Goal: Information Seeking & Learning: Learn about a topic

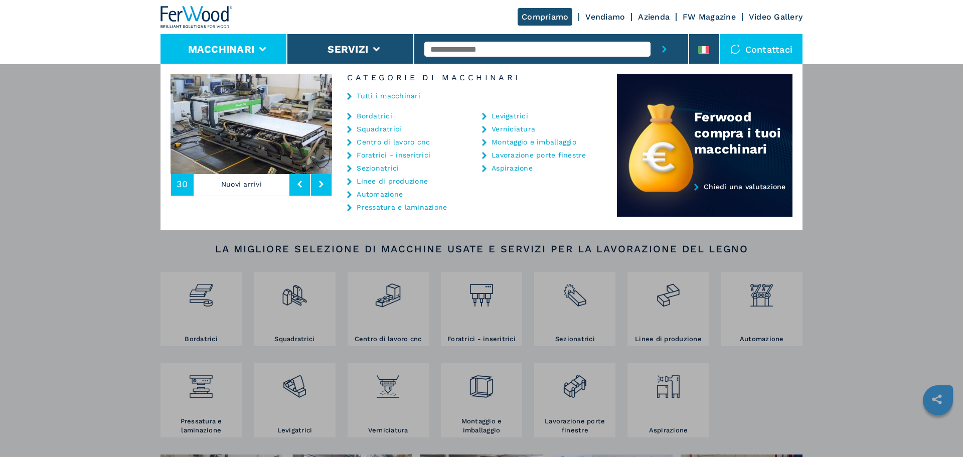
click at [366, 113] on link "Bordatrici" at bounding box center [375, 115] width 36 height 7
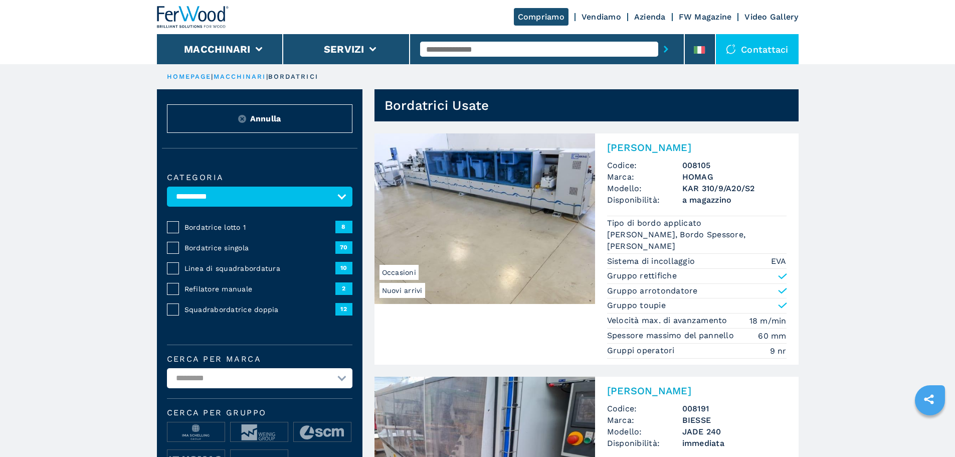
click at [240, 232] on span "Bordatrice lotto 1" at bounding box center [260, 227] width 151 height 10
click at [213, 232] on span "Bordatrice lotto 1" at bounding box center [260, 227] width 151 height 10
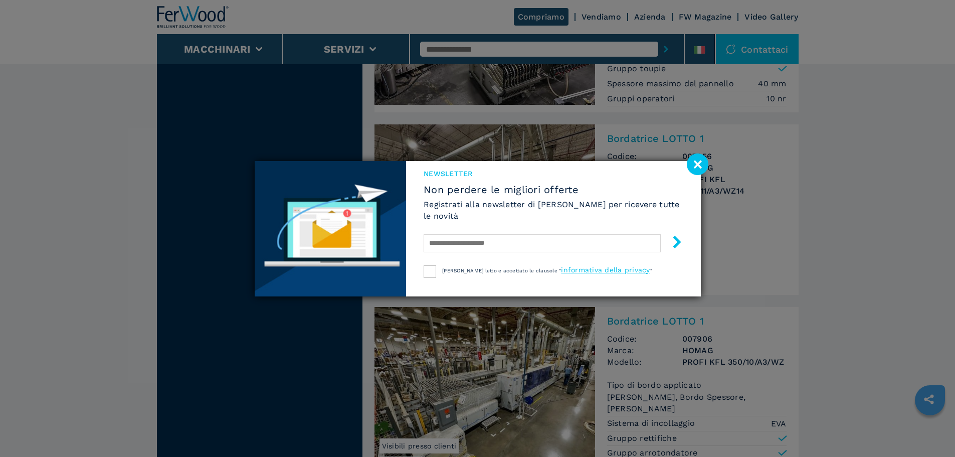
scroll to position [1103, 0]
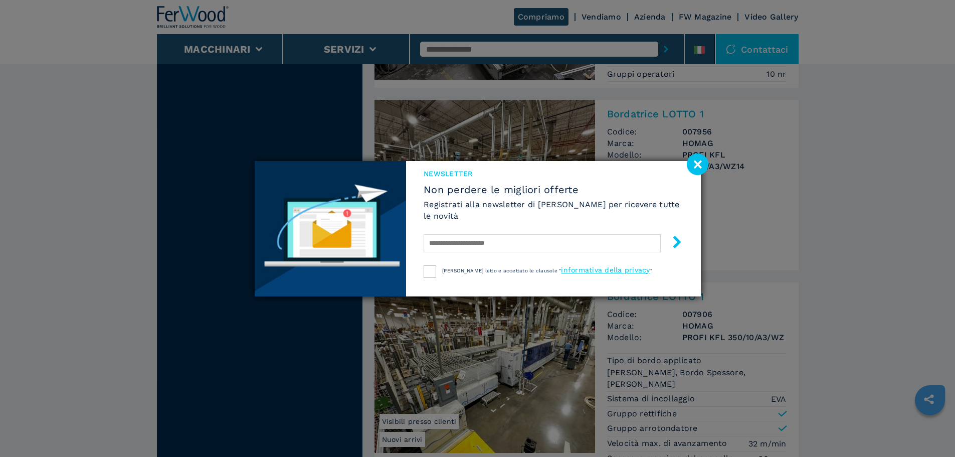
click at [709, 160] on div "NEWSLETTER Non perdere le migliori offerte Registrati alla newsletter di Ferwoo…" at bounding box center [477, 228] width 955 height 457
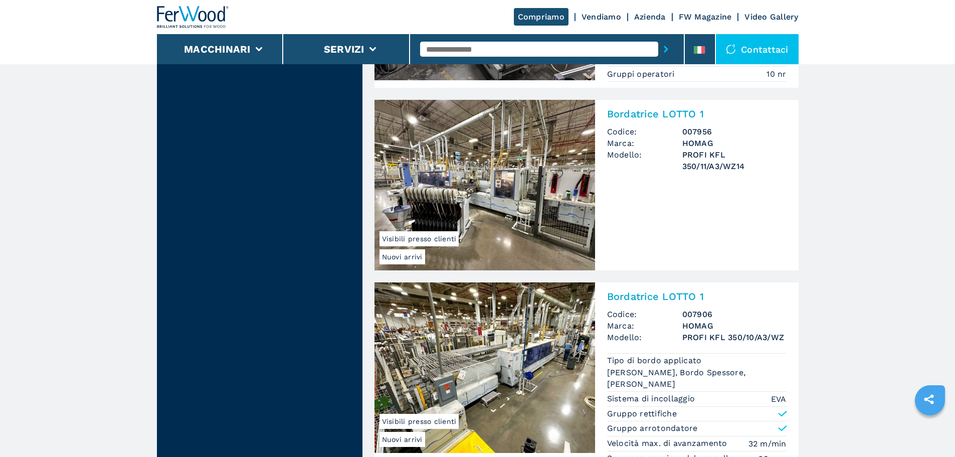
click at [542, 182] on img at bounding box center [485, 185] width 221 height 171
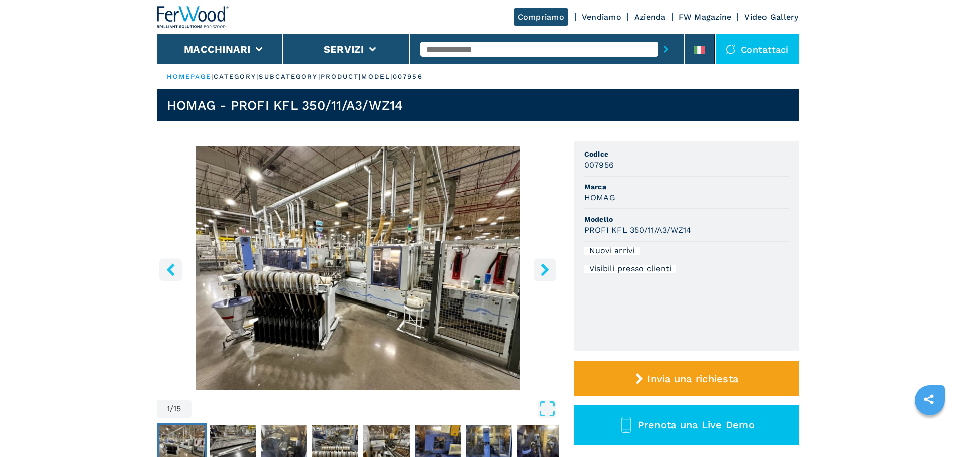
click at [539, 267] on icon "right-button" at bounding box center [545, 269] width 13 height 13
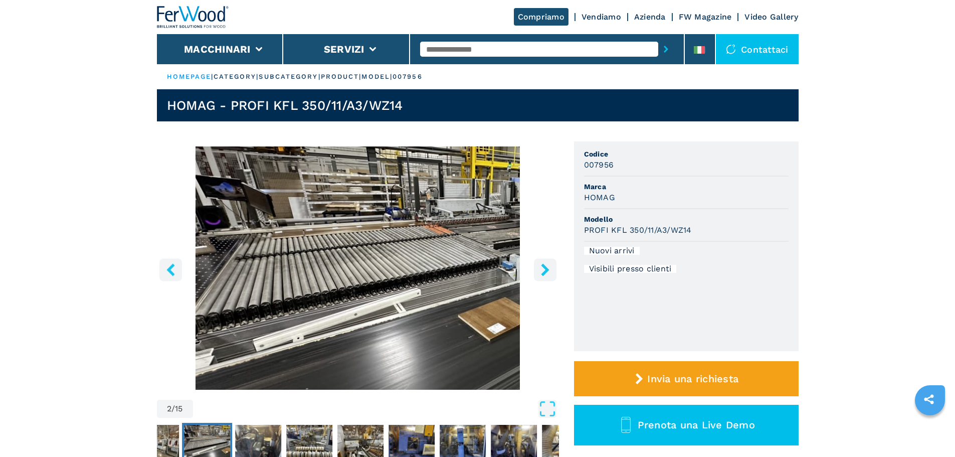
click at [539, 267] on icon "right-button" at bounding box center [545, 269] width 13 height 13
click at [546, 272] on icon "right-button" at bounding box center [545, 269] width 8 height 13
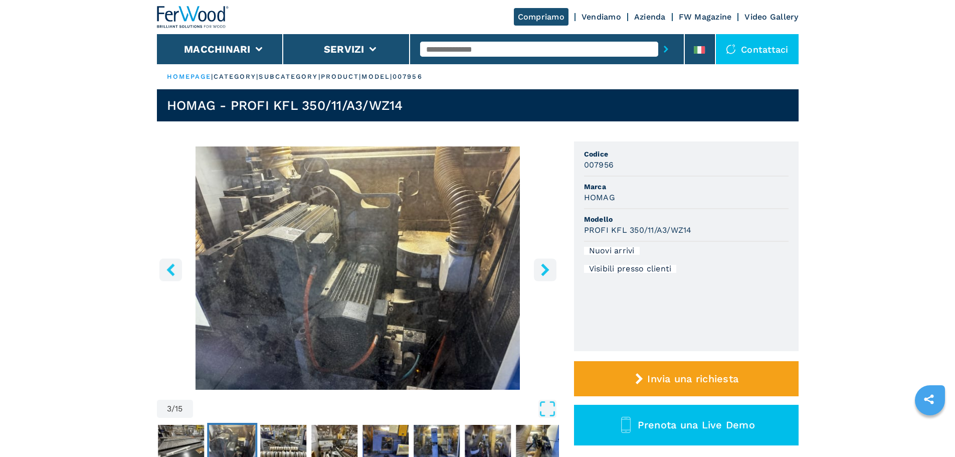
click at [546, 272] on icon "right-button" at bounding box center [545, 269] width 8 height 13
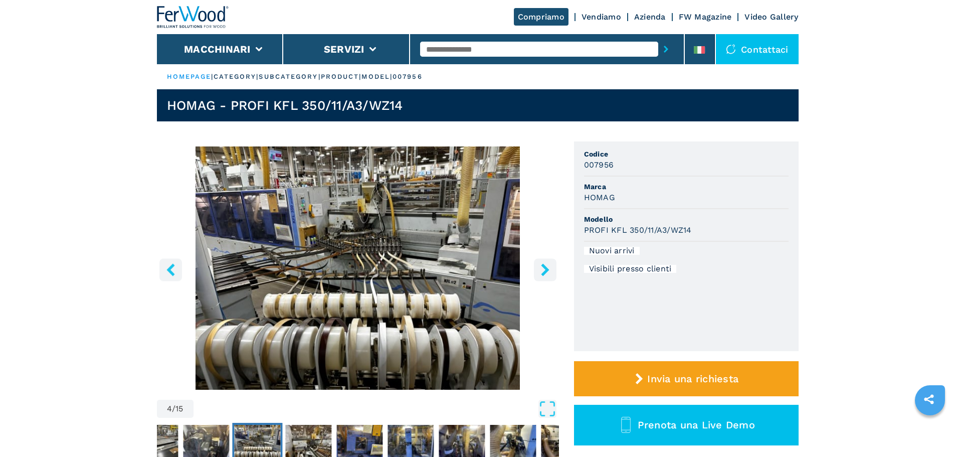
click at [546, 272] on icon "right-button" at bounding box center [545, 269] width 8 height 13
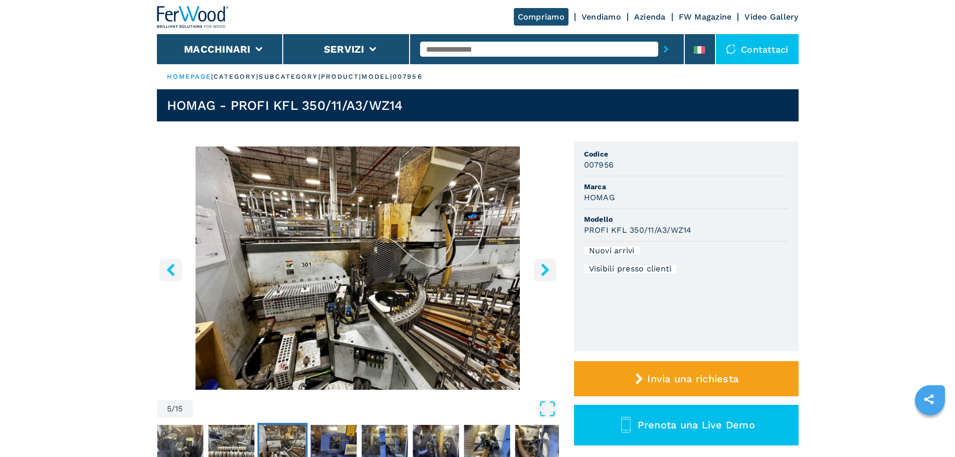
click at [546, 272] on icon "right-button" at bounding box center [545, 269] width 8 height 13
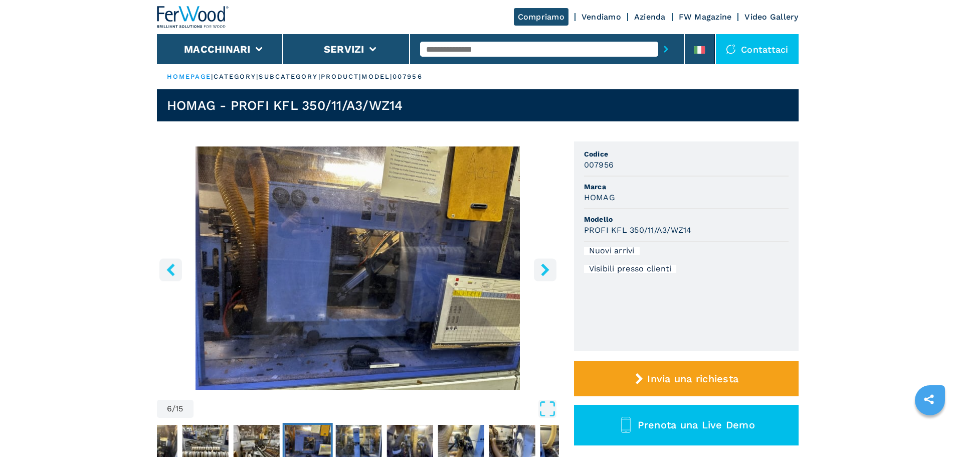
click at [546, 272] on icon "right-button" at bounding box center [545, 269] width 8 height 13
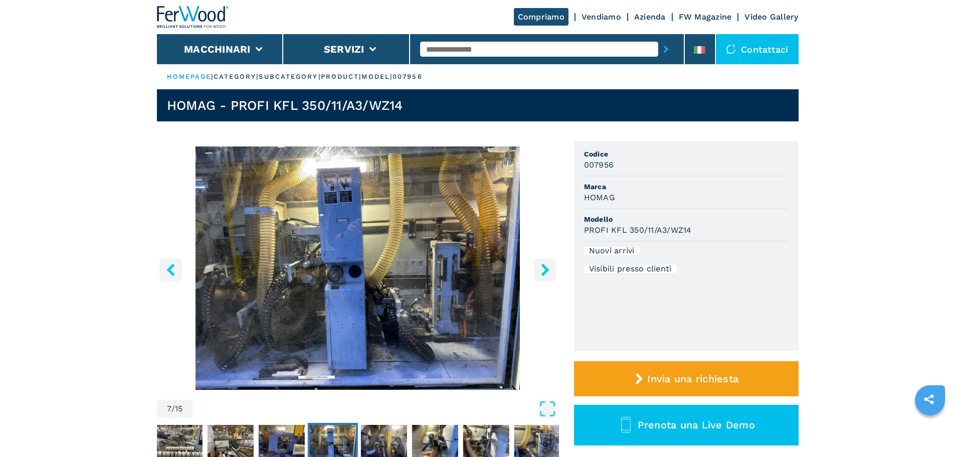
click at [546, 272] on icon "right-button" at bounding box center [545, 269] width 8 height 13
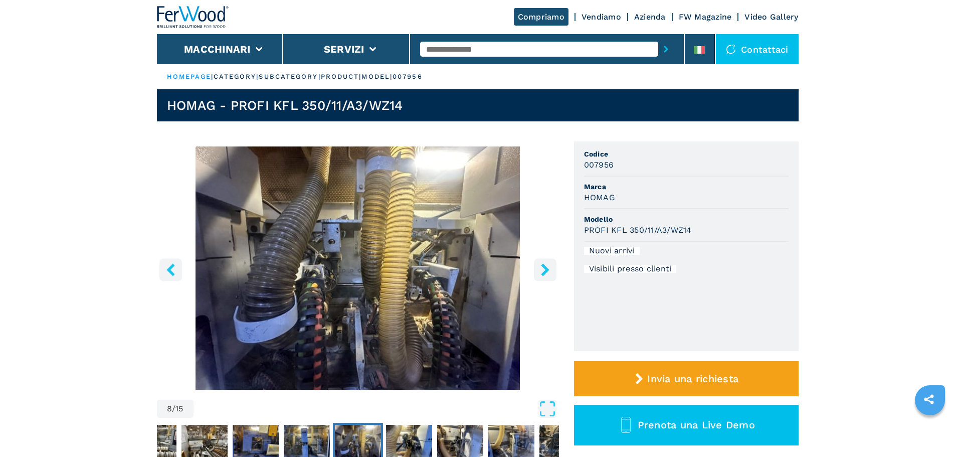
click at [546, 273] on icon "right-button" at bounding box center [545, 269] width 13 height 13
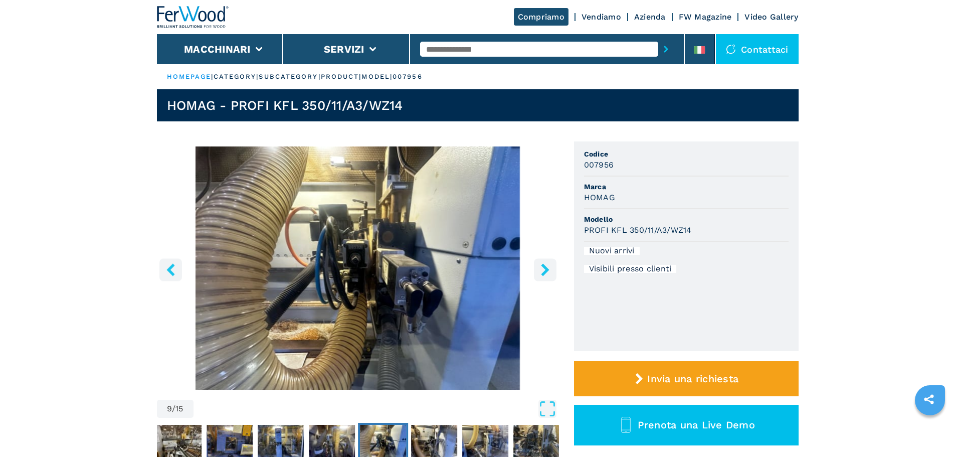
click at [546, 273] on icon "right-button" at bounding box center [545, 269] width 13 height 13
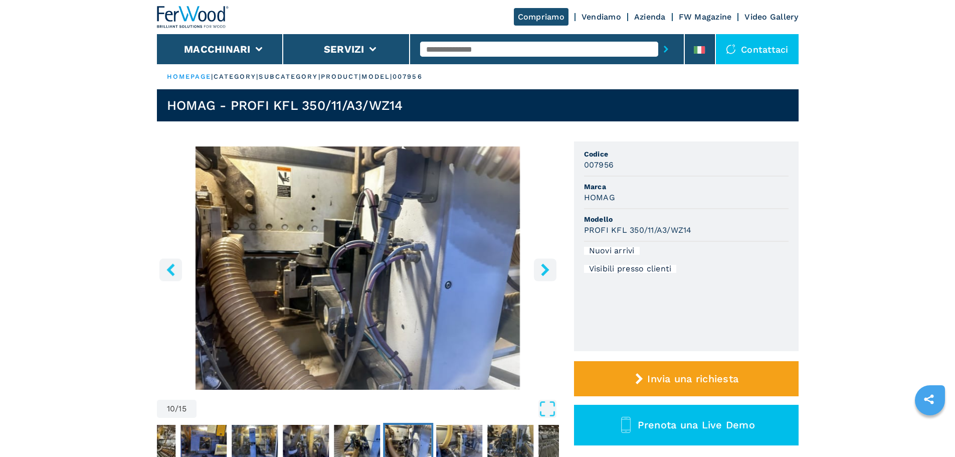
click at [550, 269] on icon "right-button" at bounding box center [545, 269] width 13 height 13
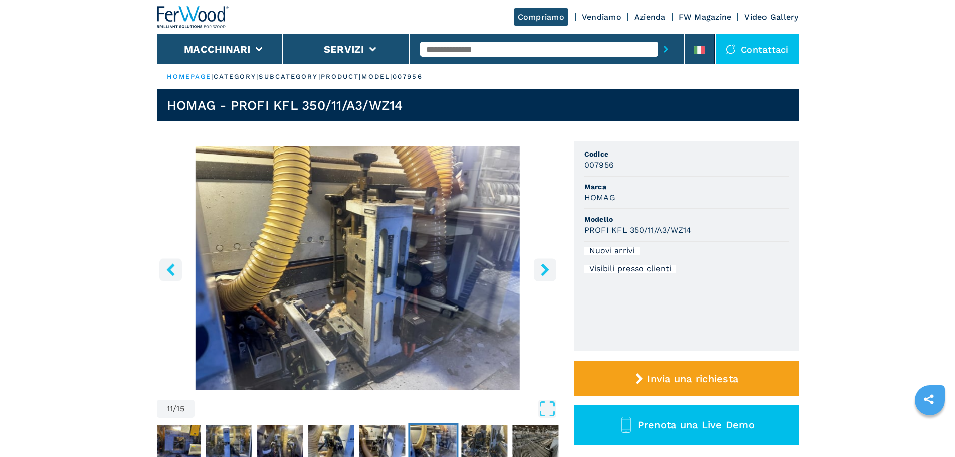
click at [550, 269] on icon "right-button" at bounding box center [545, 269] width 13 height 13
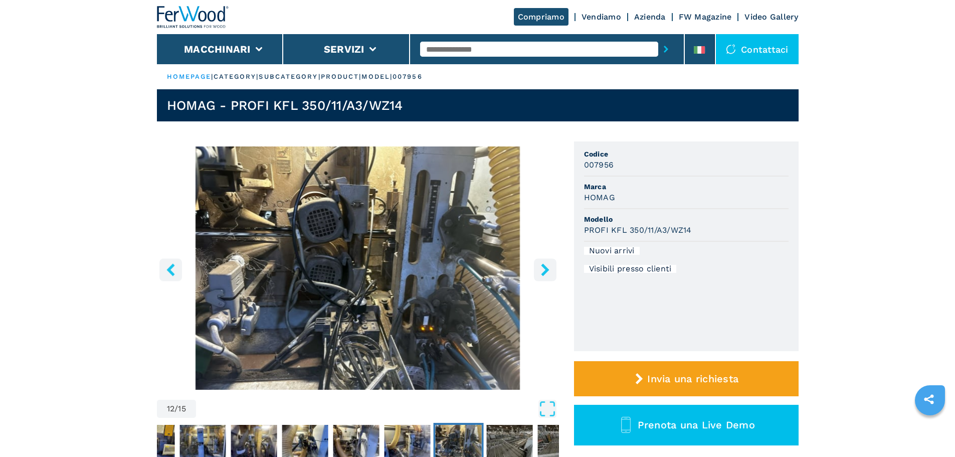
click at [550, 269] on icon "right-button" at bounding box center [545, 269] width 13 height 13
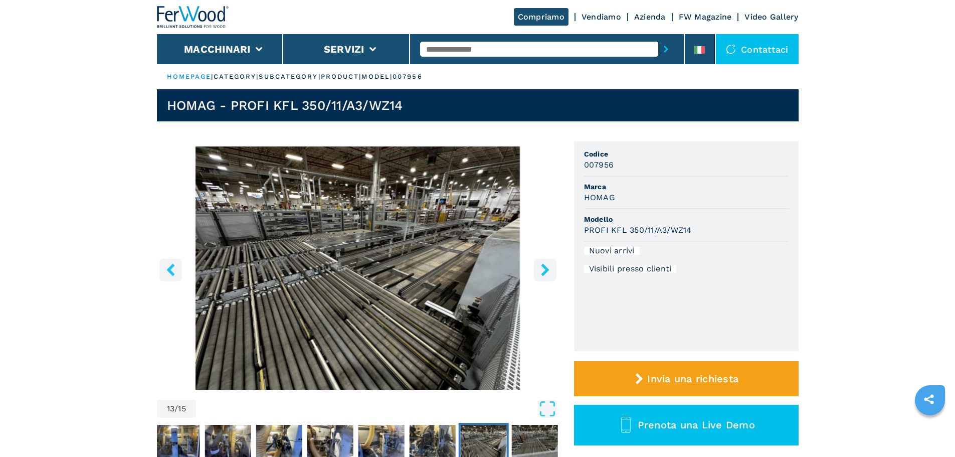
click at [550, 269] on icon "right-button" at bounding box center [545, 269] width 13 height 13
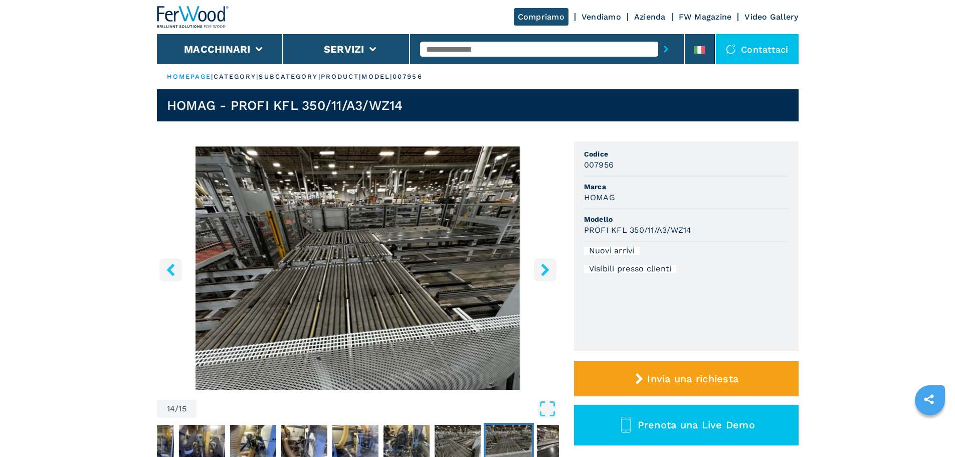
click at [550, 269] on icon "right-button" at bounding box center [545, 269] width 13 height 13
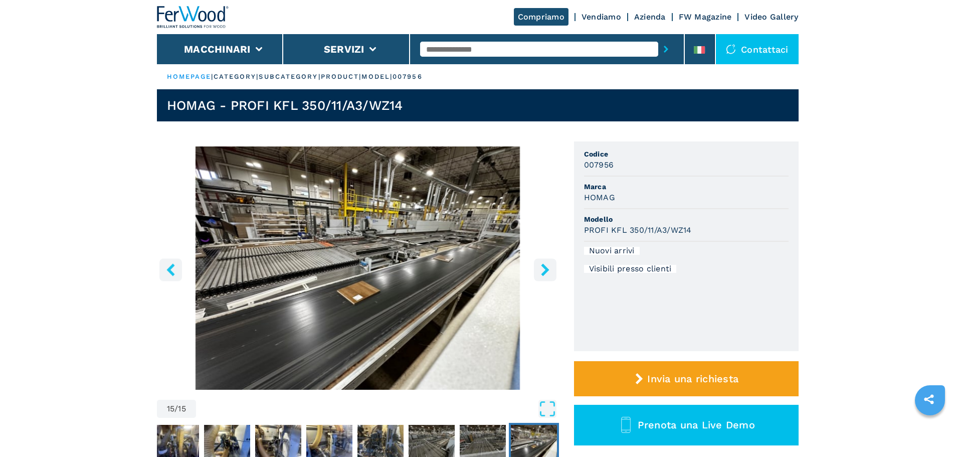
click at [550, 269] on icon "right-button" at bounding box center [545, 269] width 13 height 13
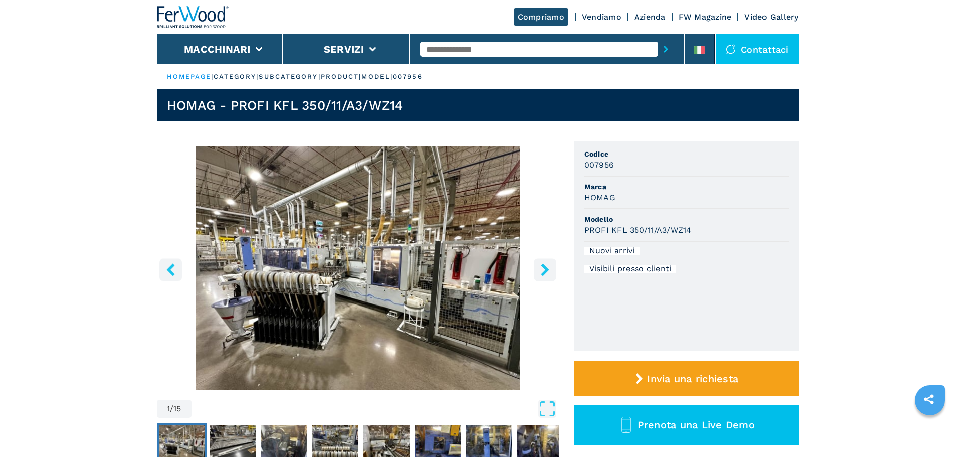
click at [550, 269] on icon "right-button" at bounding box center [545, 269] width 13 height 13
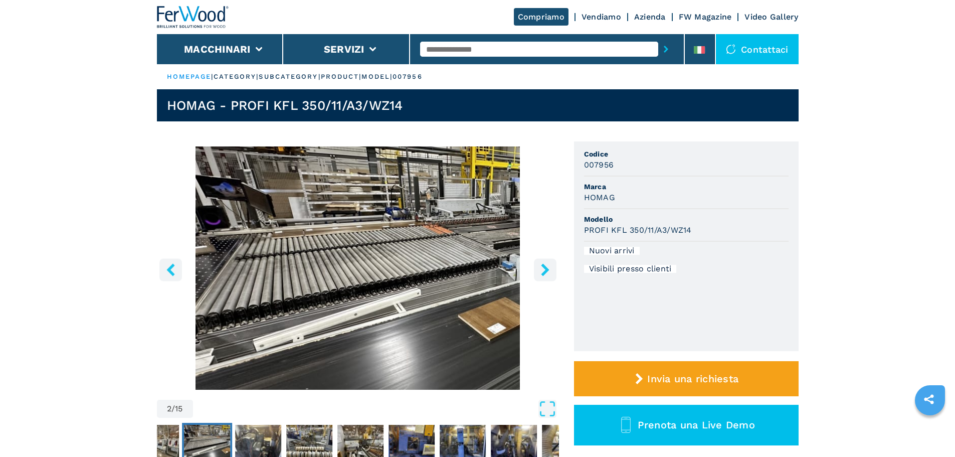
click at [550, 269] on icon "right-button" at bounding box center [545, 269] width 13 height 13
click at [542, 269] on icon "right-button" at bounding box center [545, 269] width 13 height 13
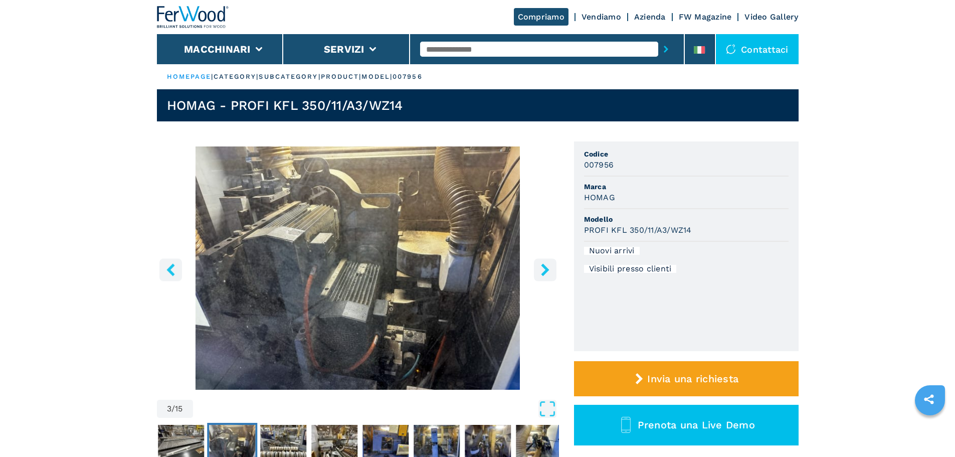
click at [542, 269] on icon "right-button" at bounding box center [545, 269] width 13 height 13
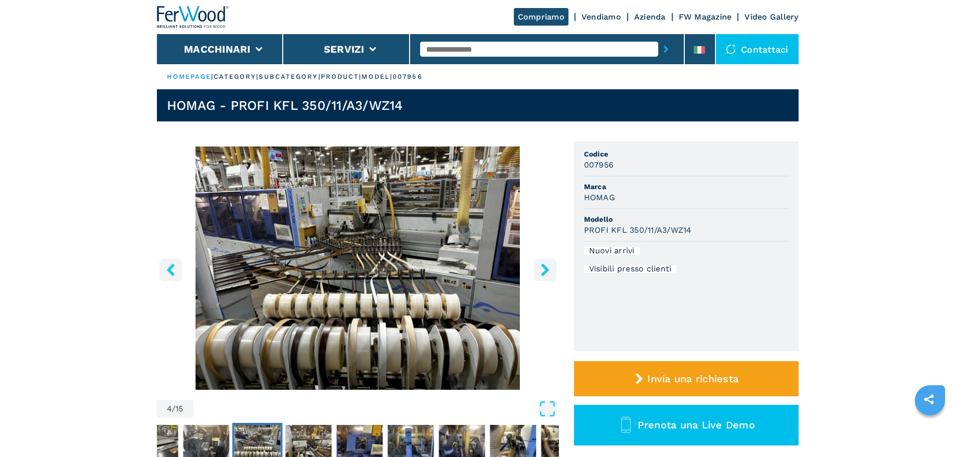
click at [542, 269] on icon "right-button" at bounding box center [545, 269] width 13 height 13
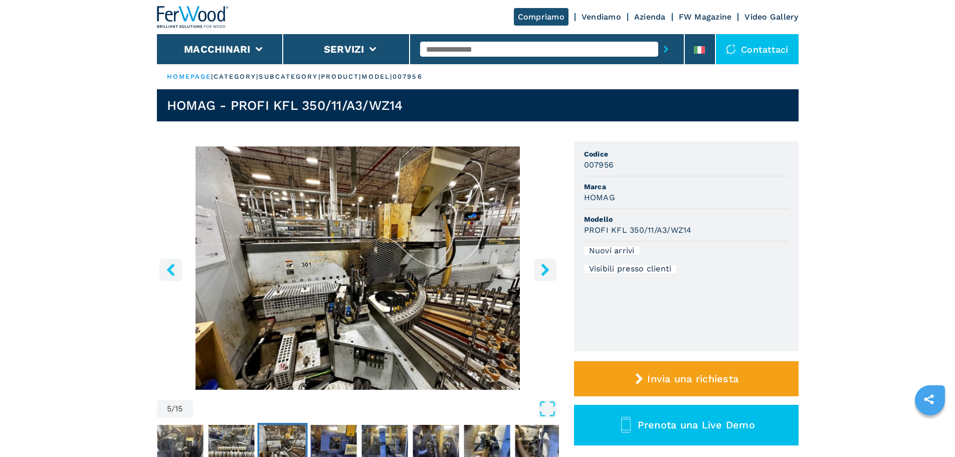
click at [542, 269] on icon "right-button" at bounding box center [545, 269] width 13 height 13
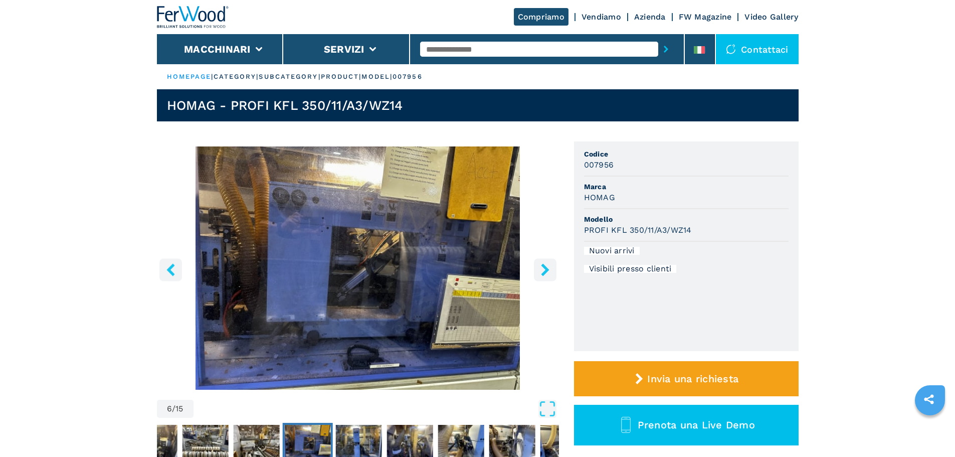
click at [542, 269] on icon "right-button" at bounding box center [545, 269] width 13 height 13
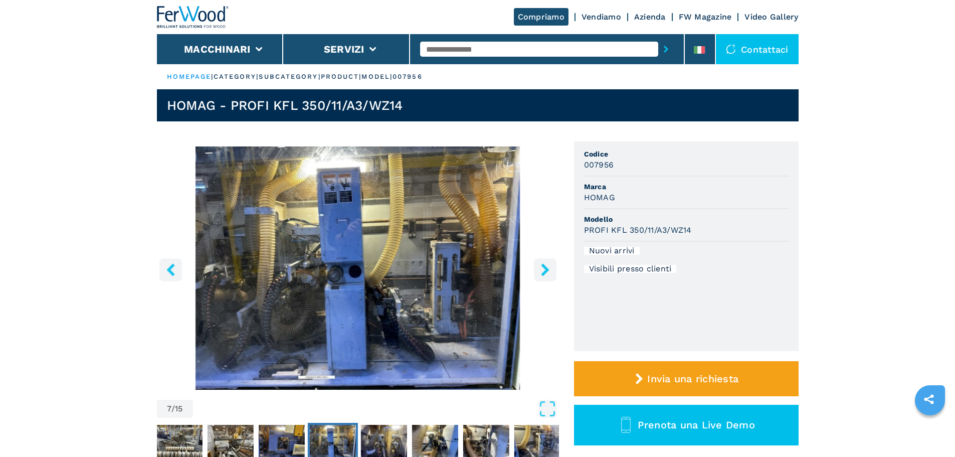
click at [542, 269] on icon "right-button" at bounding box center [545, 269] width 13 height 13
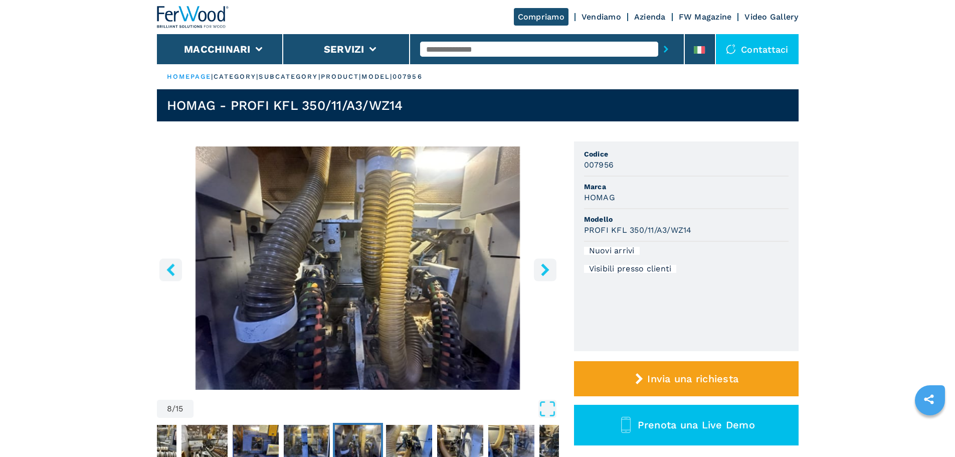
click at [542, 269] on icon "right-button" at bounding box center [545, 269] width 13 height 13
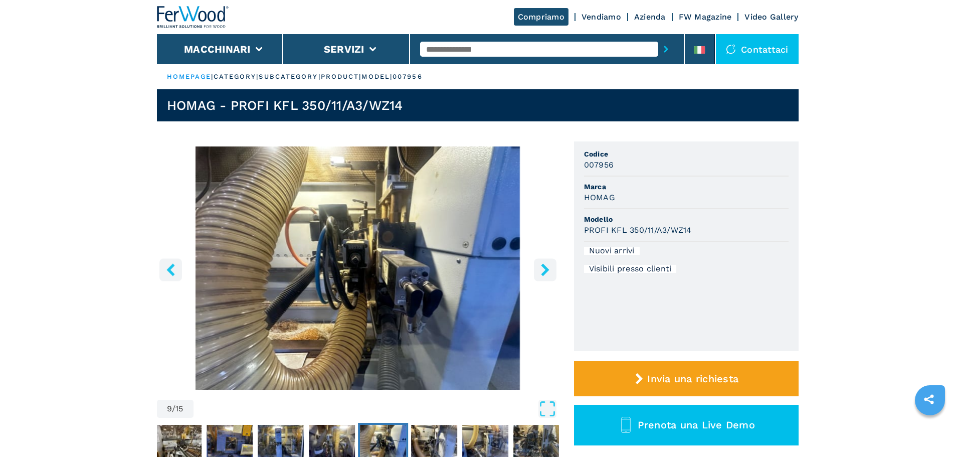
click at [542, 269] on icon "right-button" at bounding box center [545, 269] width 13 height 13
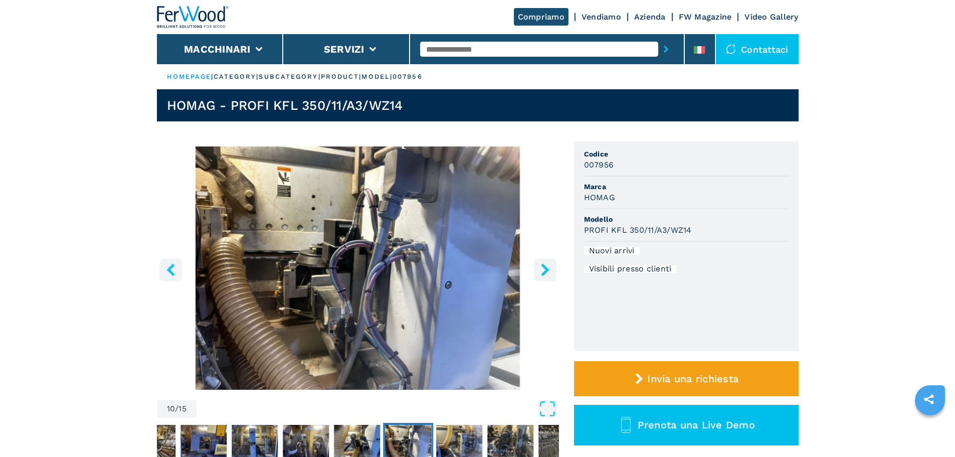
click at [542, 269] on icon "right-button" at bounding box center [545, 269] width 13 height 13
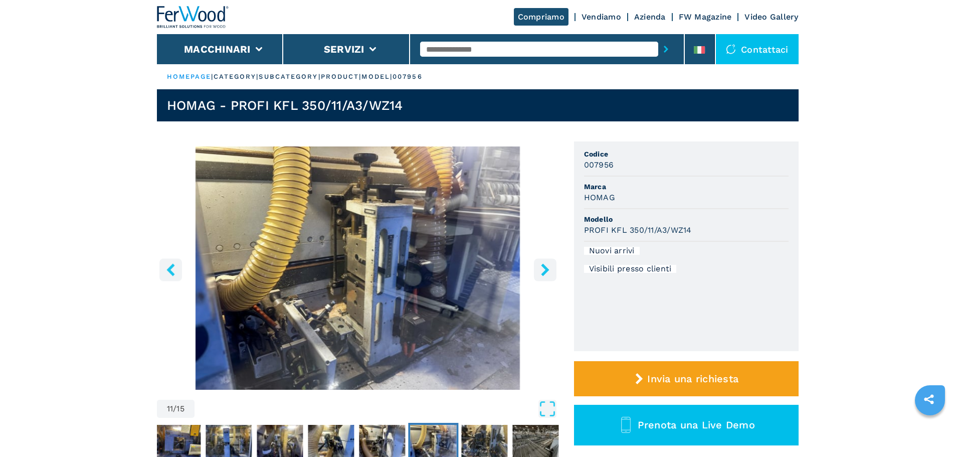
click at [542, 269] on icon "right-button" at bounding box center [545, 269] width 13 height 13
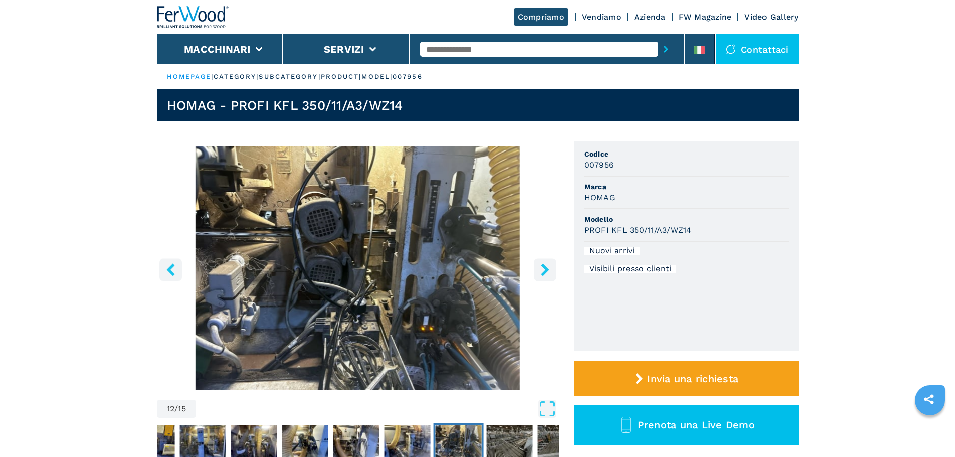
click at [542, 269] on icon "right-button" at bounding box center [545, 269] width 13 height 13
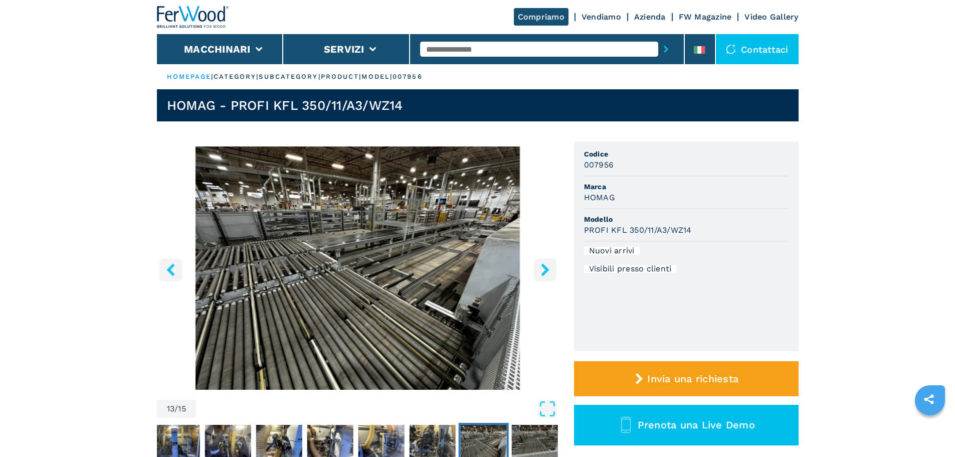
click at [542, 269] on icon "right-button" at bounding box center [545, 269] width 13 height 13
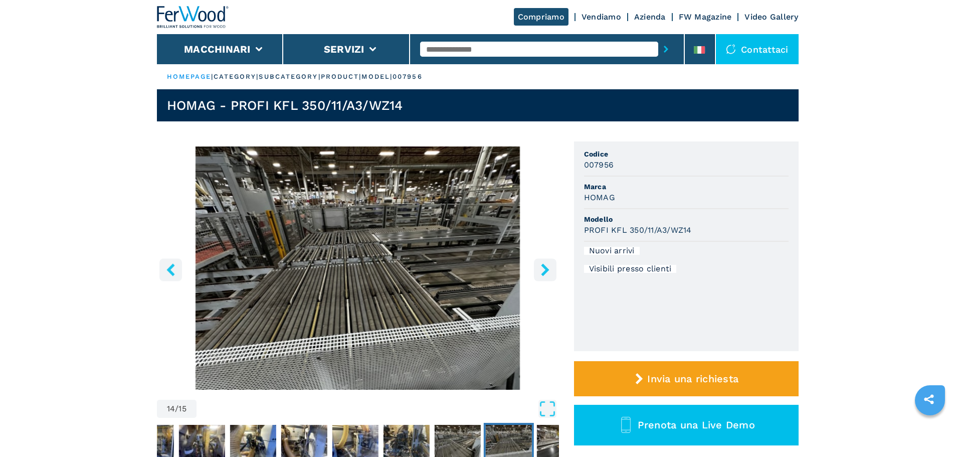
click at [542, 269] on icon "right-button" at bounding box center [545, 269] width 13 height 13
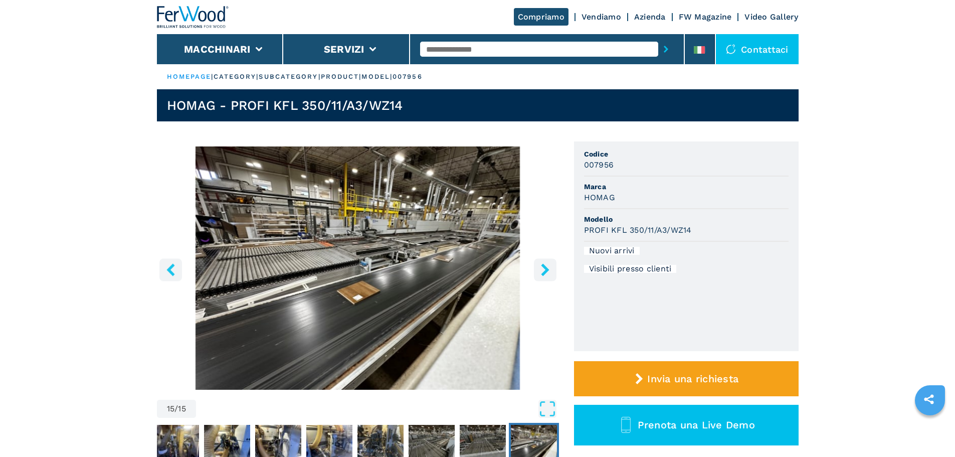
click at [548, 270] on icon "right-button" at bounding box center [545, 269] width 8 height 13
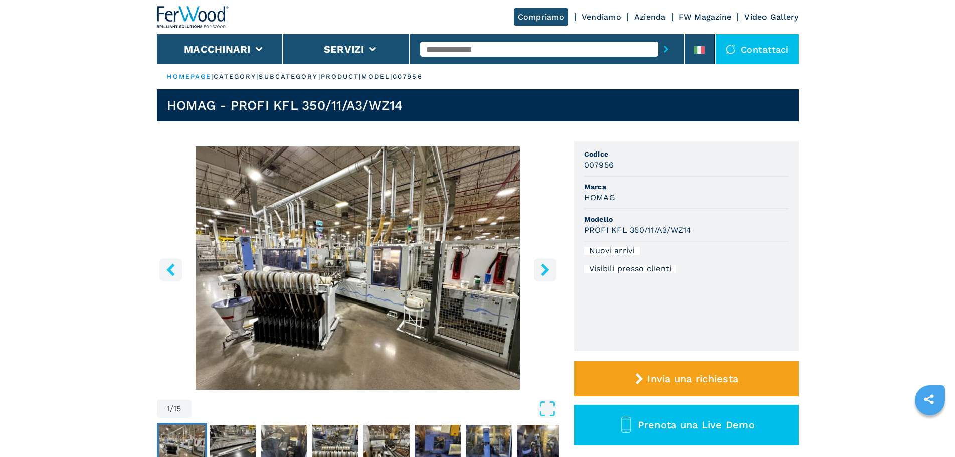
click at [548, 270] on icon "right-button" at bounding box center [545, 269] width 8 height 13
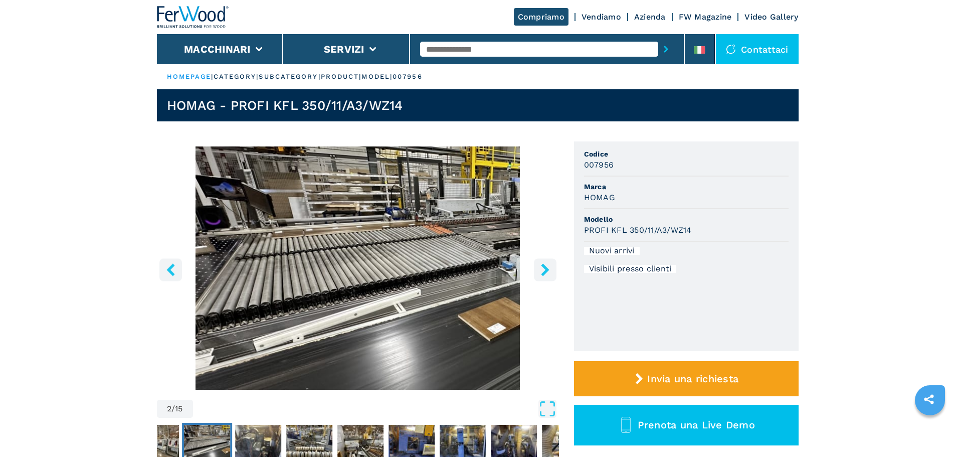
click at [548, 270] on icon "right-button" at bounding box center [545, 269] width 8 height 13
click at [542, 268] on icon "right-button" at bounding box center [545, 269] width 13 height 13
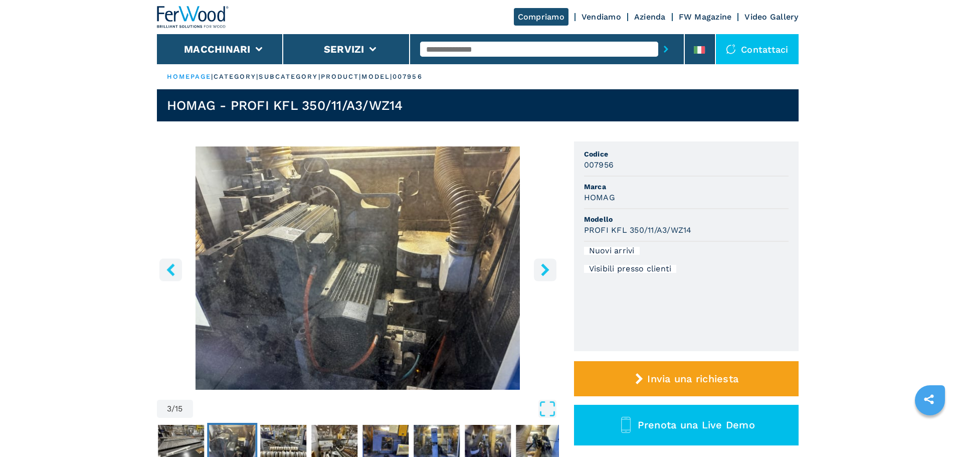
click at [542, 268] on icon "right-button" at bounding box center [545, 269] width 13 height 13
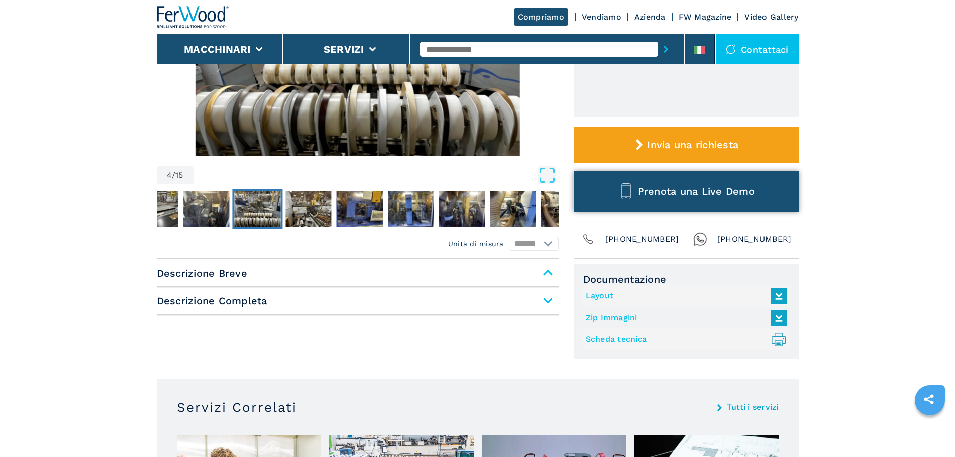
scroll to position [234, 0]
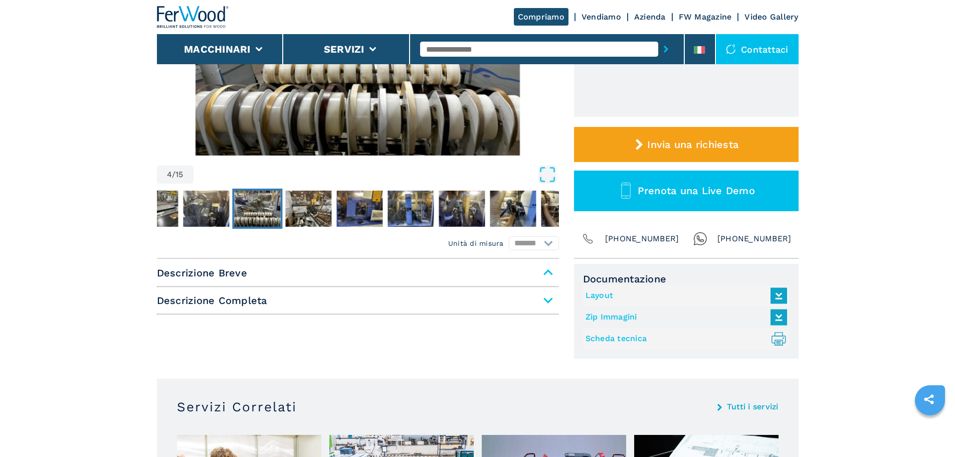
click at [602, 295] on link "Layout" at bounding box center [684, 295] width 197 height 17
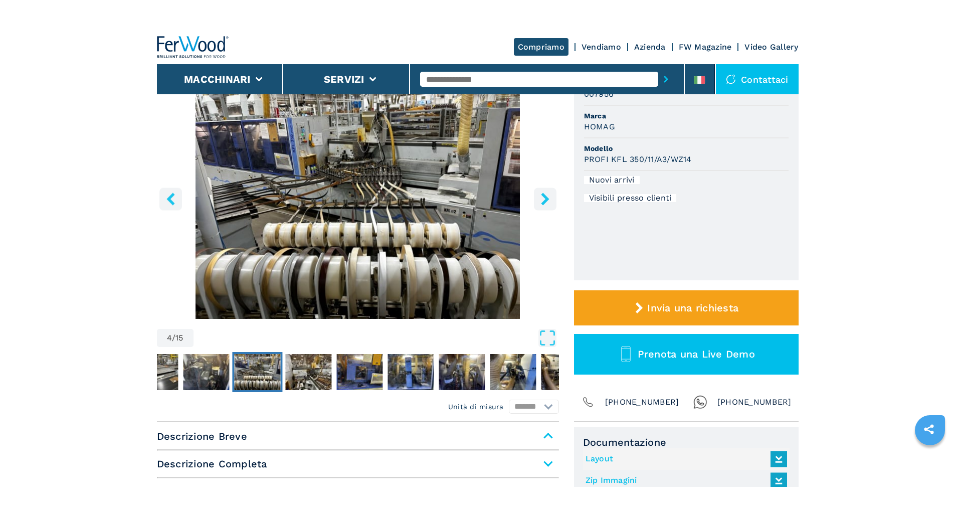
scroll to position [100, 0]
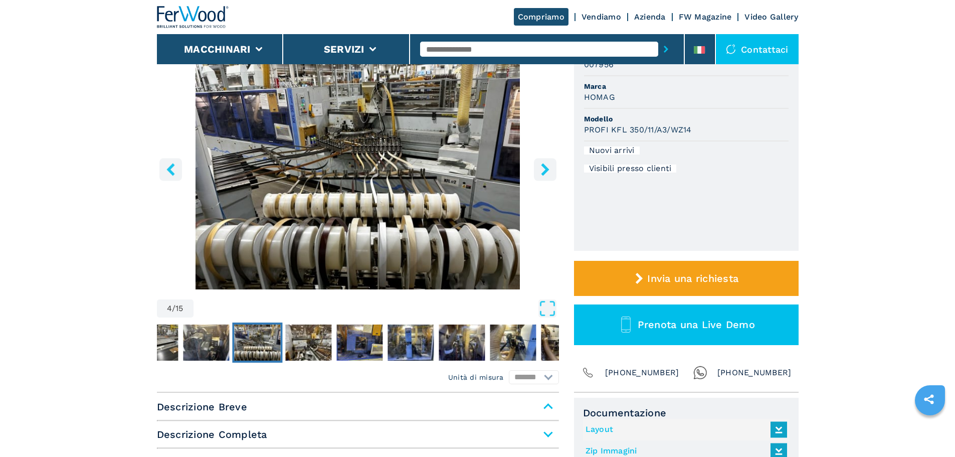
click at [544, 169] on icon "right-button" at bounding box center [545, 169] width 13 height 13
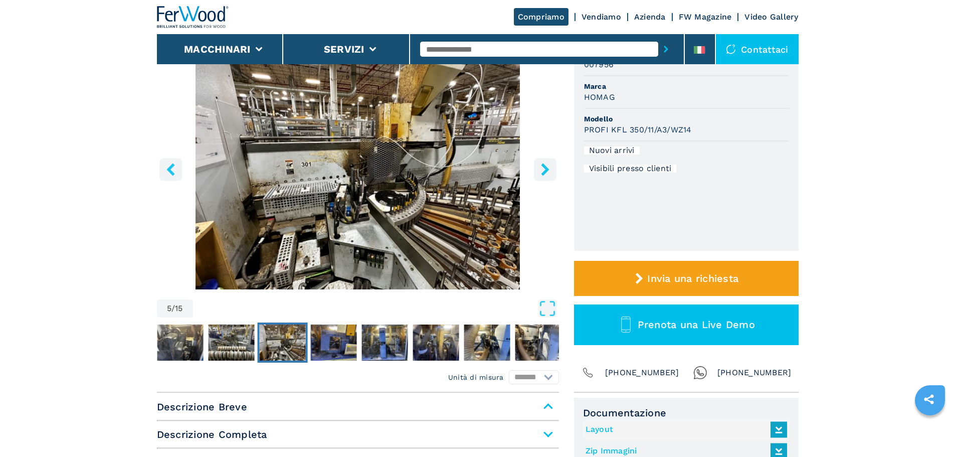
click at [544, 169] on icon "right-button" at bounding box center [545, 169] width 13 height 13
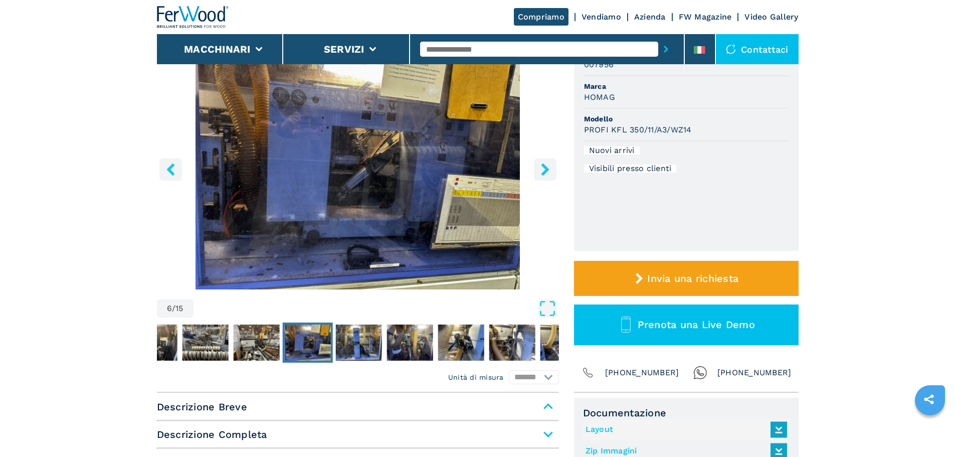
click at [544, 169] on icon "right-button" at bounding box center [545, 169] width 13 height 13
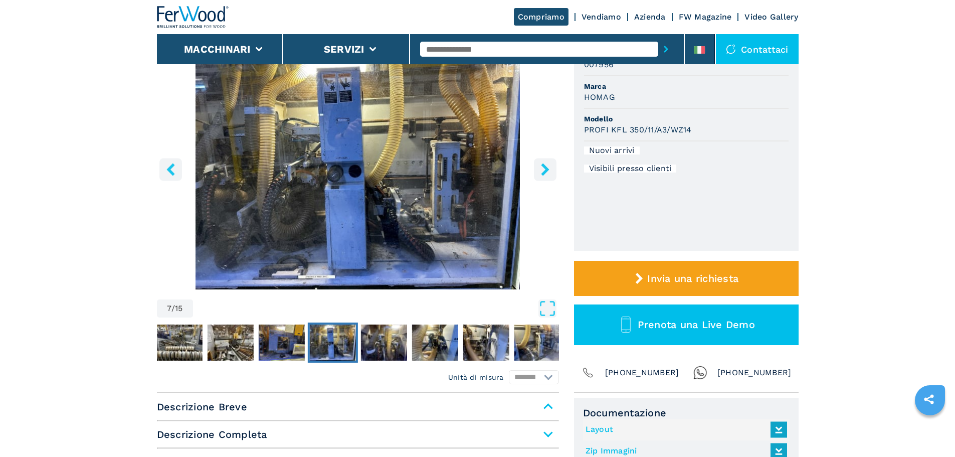
click at [544, 169] on icon "right-button" at bounding box center [545, 169] width 13 height 13
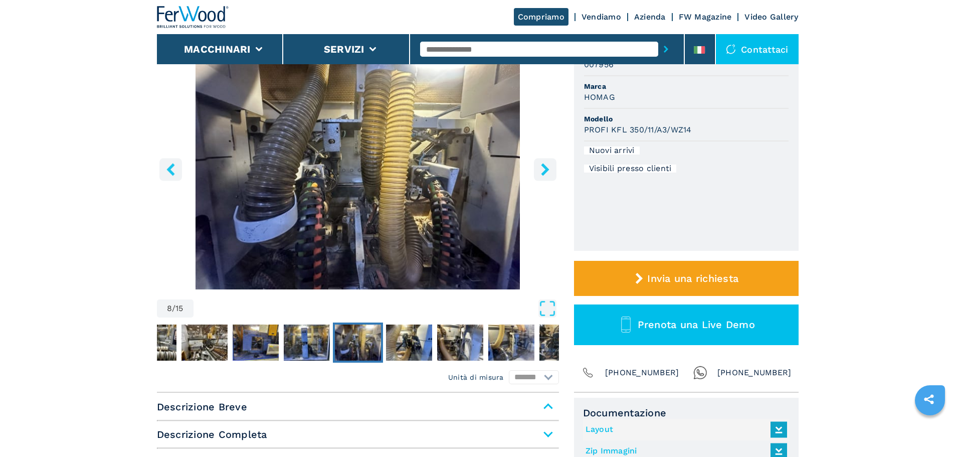
click at [544, 169] on icon "right-button" at bounding box center [545, 169] width 13 height 13
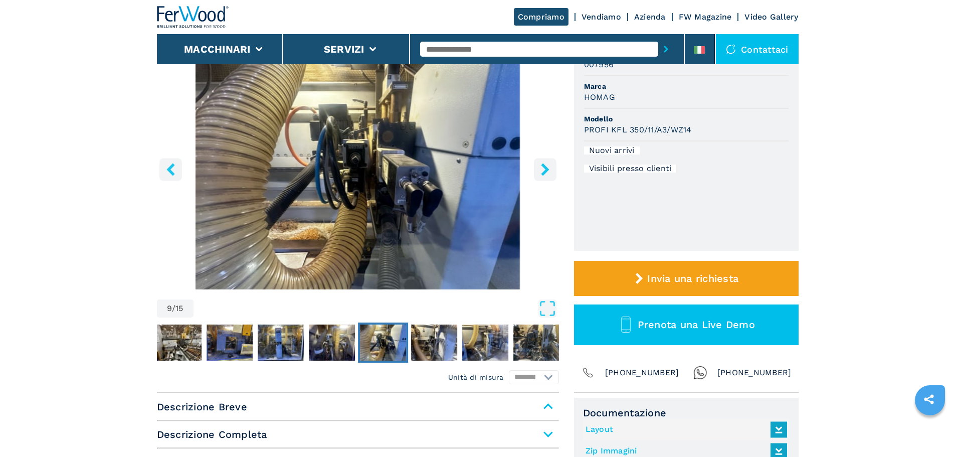
click at [544, 169] on icon "right-button" at bounding box center [545, 169] width 13 height 13
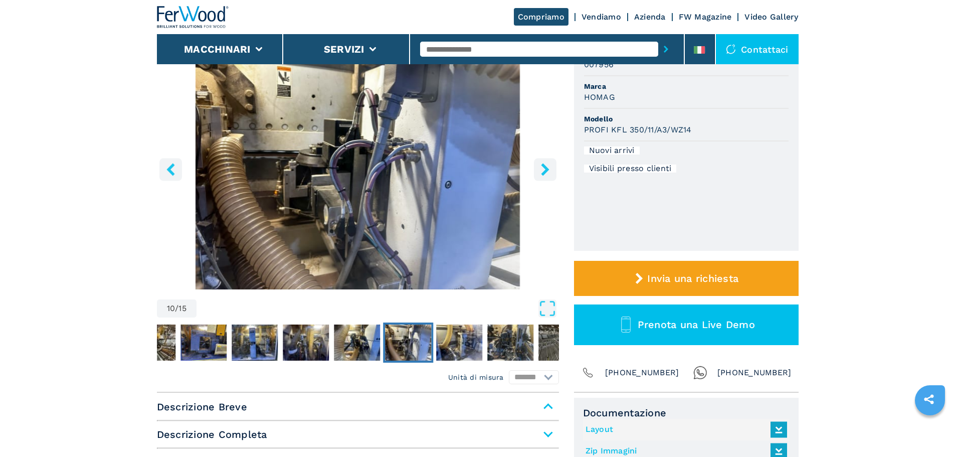
click at [172, 171] on icon "left-button" at bounding box center [171, 169] width 13 height 13
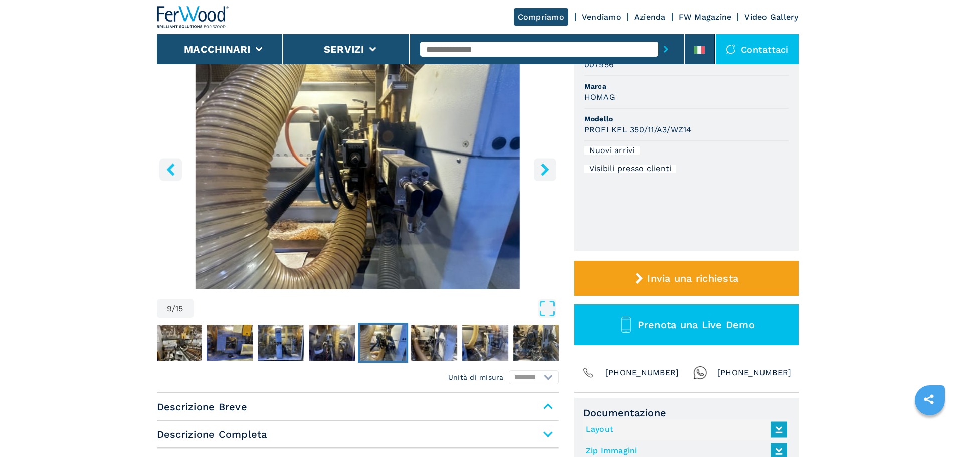
click at [550, 171] on icon "right-button" at bounding box center [545, 169] width 13 height 13
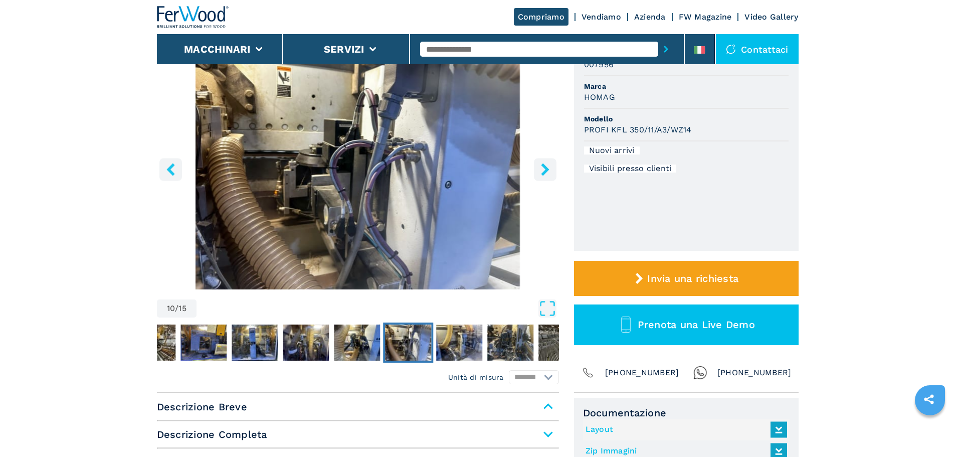
click at [550, 171] on icon "right-button" at bounding box center [545, 169] width 13 height 13
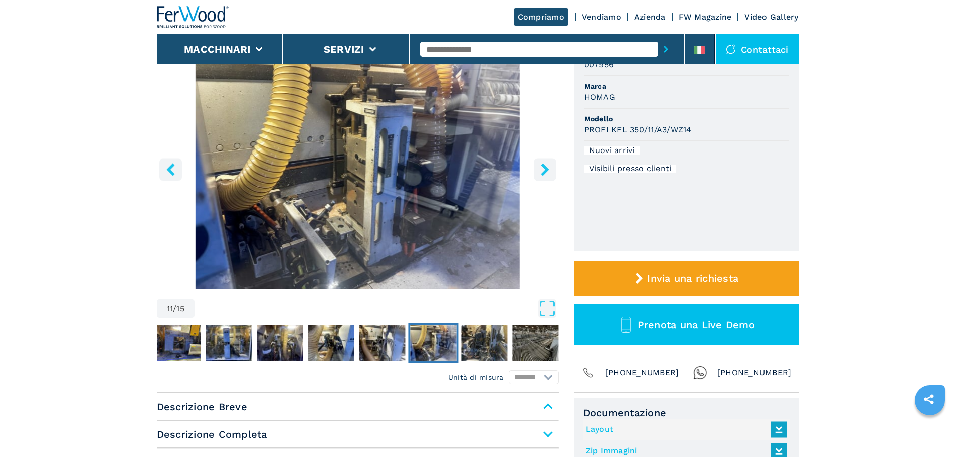
click at [550, 171] on icon "right-button" at bounding box center [545, 169] width 13 height 13
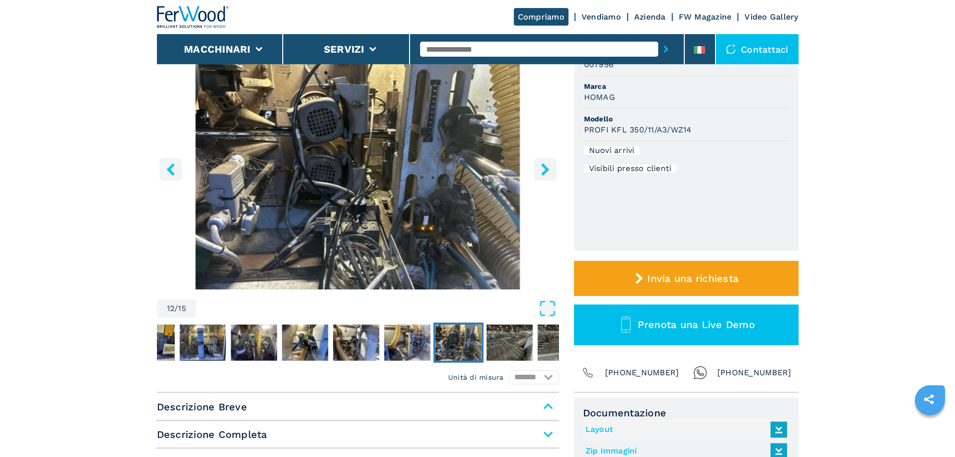
click at [550, 171] on icon "right-button" at bounding box center [545, 169] width 13 height 13
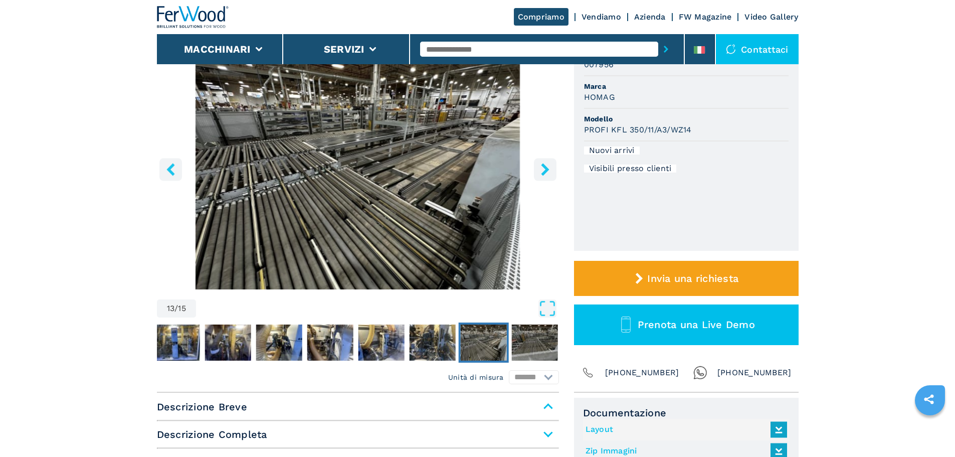
click at [550, 171] on icon "right-button" at bounding box center [545, 169] width 13 height 13
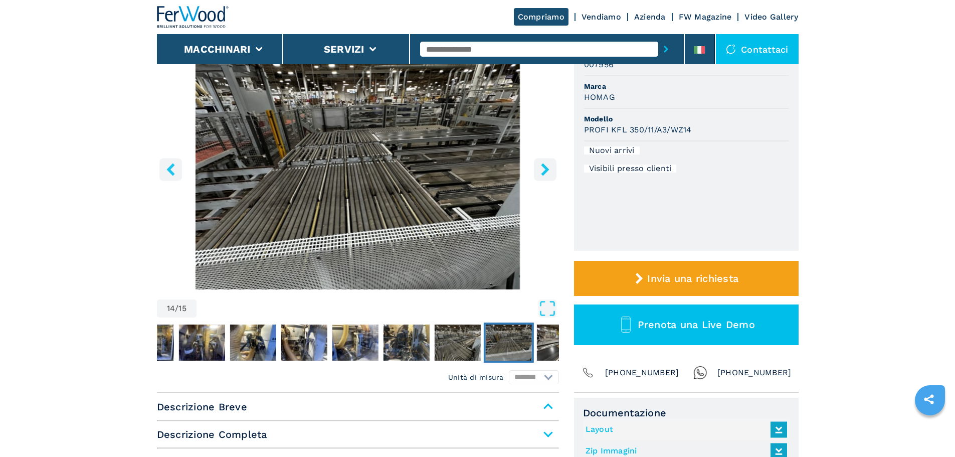
click at [550, 171] on icon "right-button" at bounding box center [545, 169] width 13 height 13
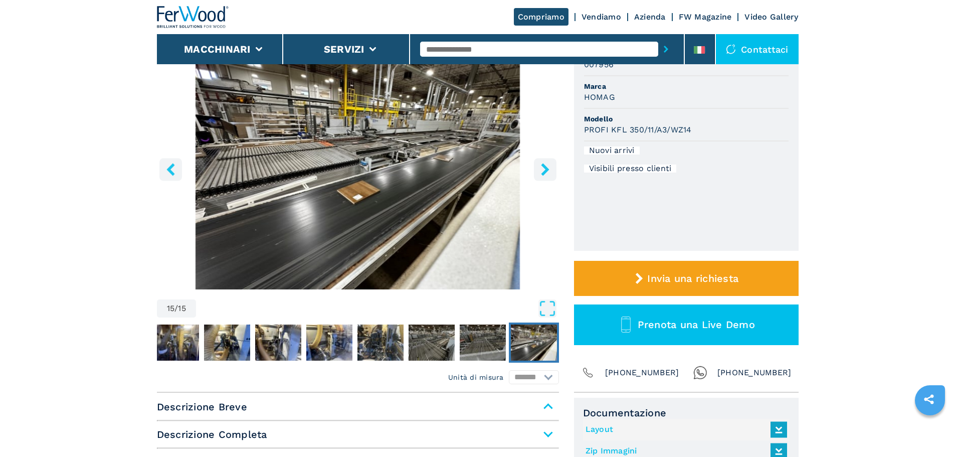
click at [550, 171] on icon "right-button" at bounding box center [545, 169] width 13 height 13
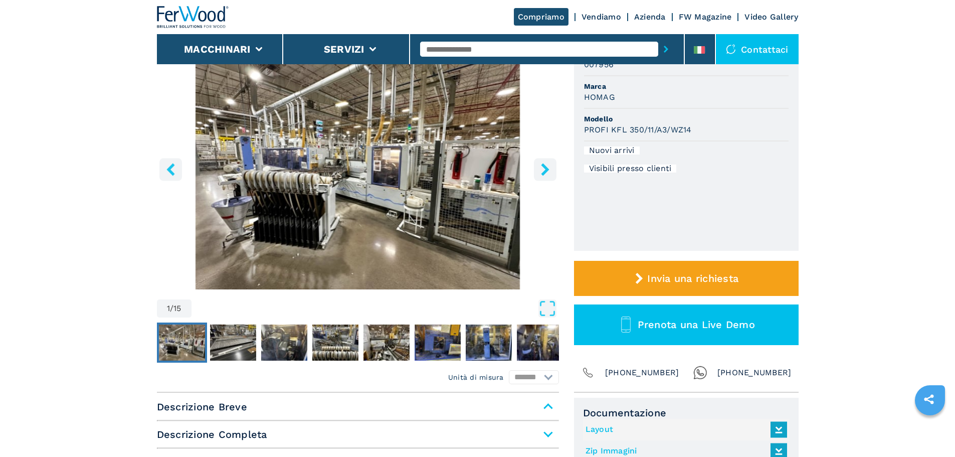
click at [550, 171] on icon "right-button" at bounding box center [545, 169] width 13 height 13
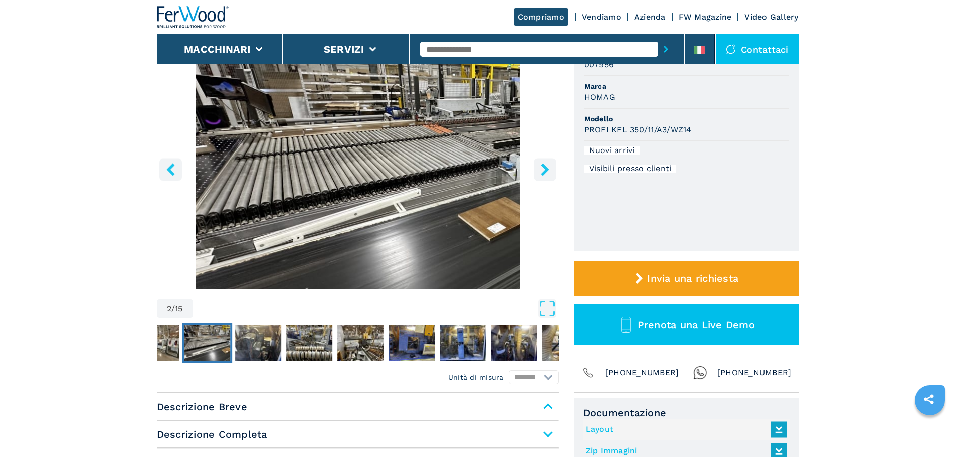
click at [550, 171] on icon "right-button" at bounding box center [545, 169] width 13 height 13
click at [544, 174] on icon "right-button" at bounding box center [545, 169] width 8 height 13
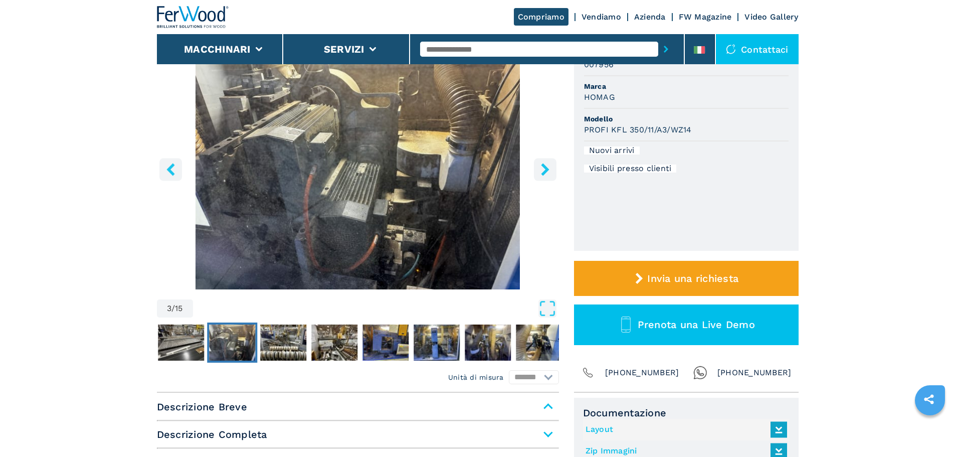
click at [544, 174] on icon "right-button" at bounding box center [545, 169] width 8 height 13
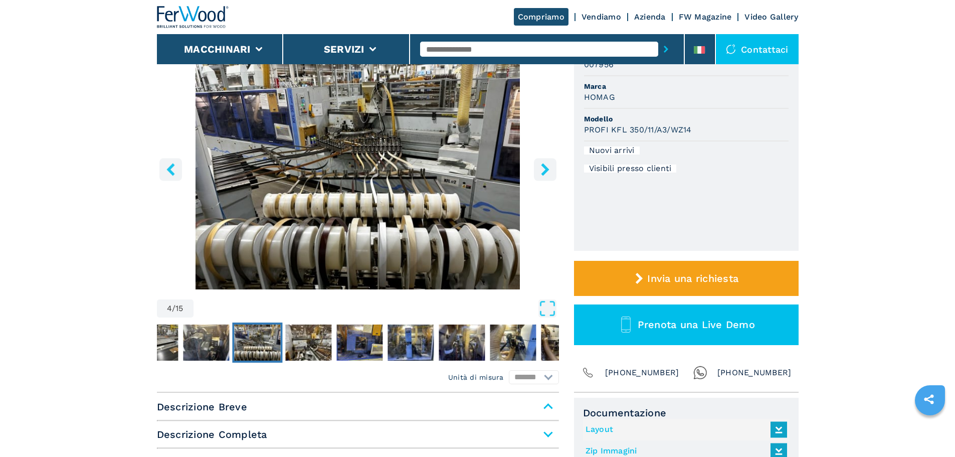
click at [544, 174] on icon "right-button" at bounding box center [545, 169] width 8 height 13
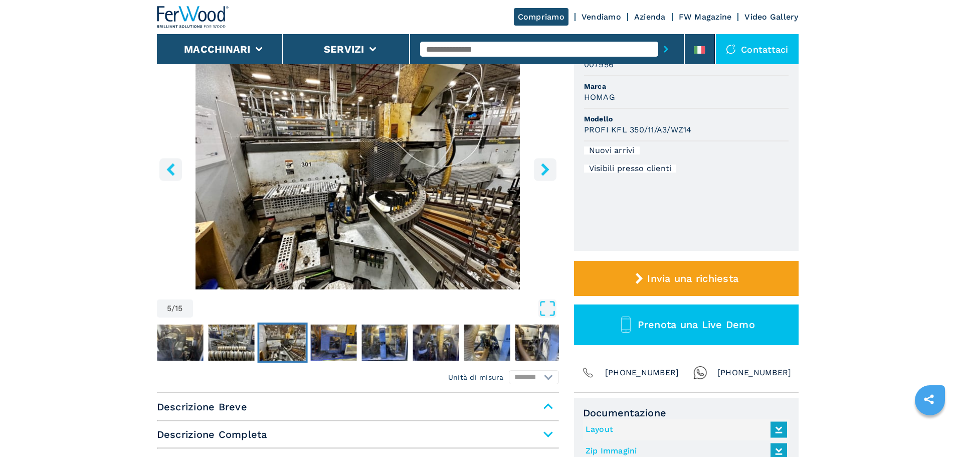
click at [544, 174] on icon "right-button" at bounding box center [545, 169] width 8 height 13
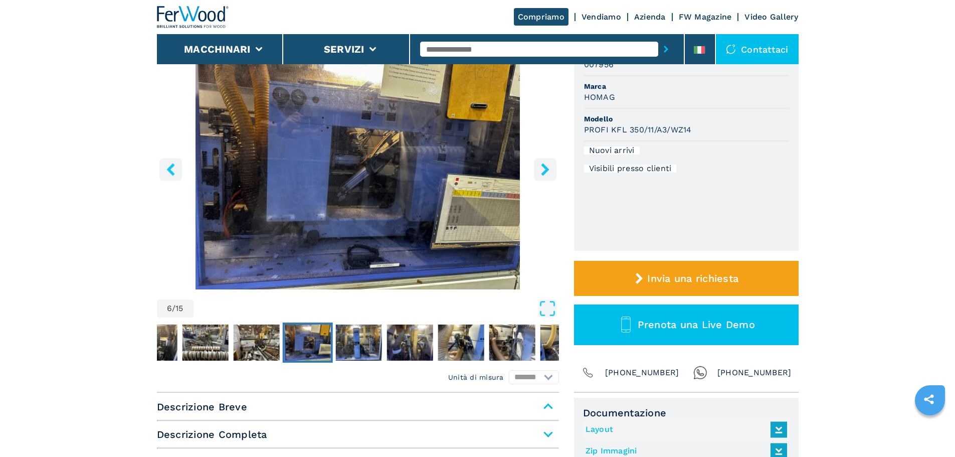
click at [544, 174] on icon "right-button" at bounding box center [545, 169] width 8 height 13
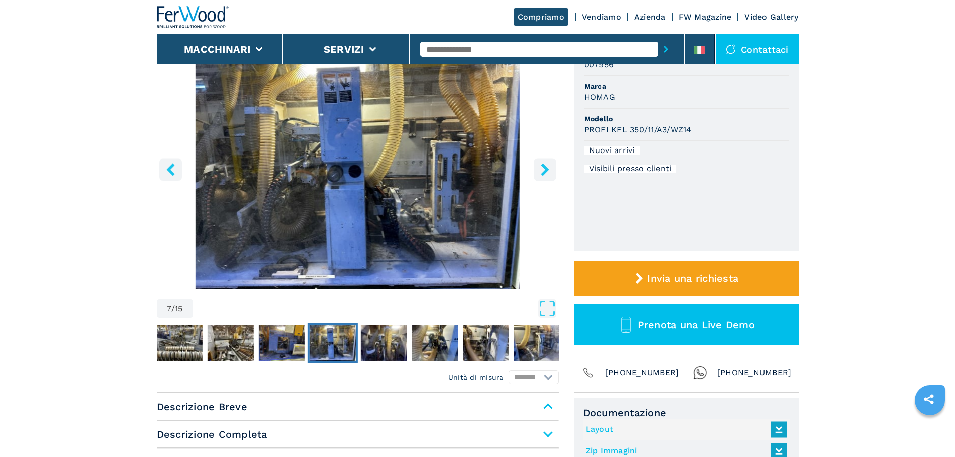
click at [544, 174] on icon "right-button" at bounding box center [545, 169] width 8 height 13
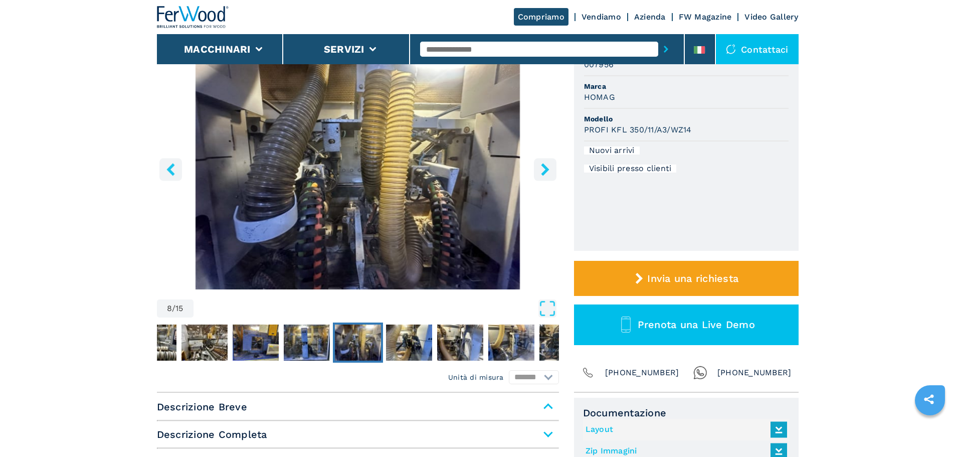
click at [540, 174] on icon "right-button" at bounding box center [545, 169] width 13 height 13
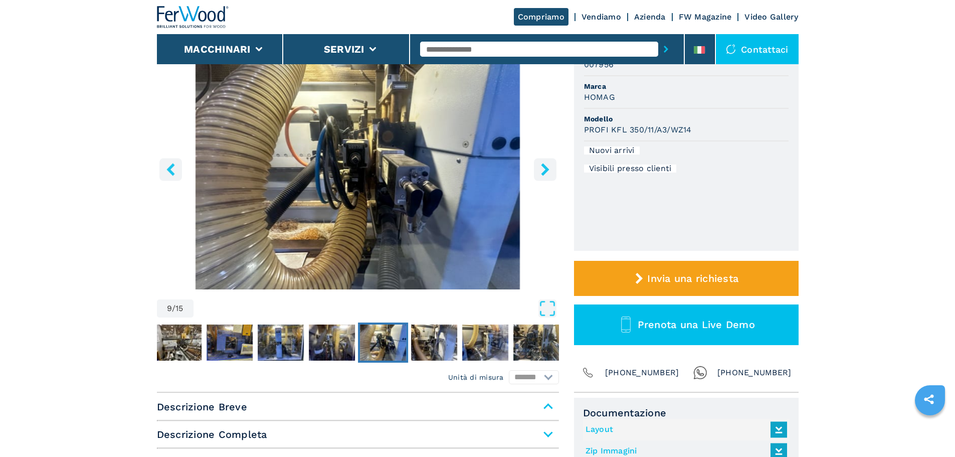
click at [540, 174] on icon "right-button" at bounding box center [545, 169] width 13 height 13
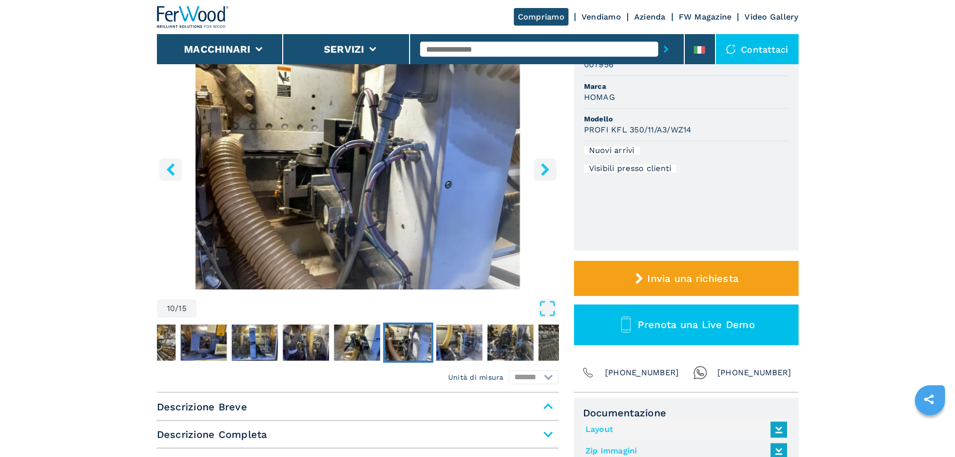
click at [540, 174] on icon "right-button" at bounding box center [545, 169] width 13 height 13
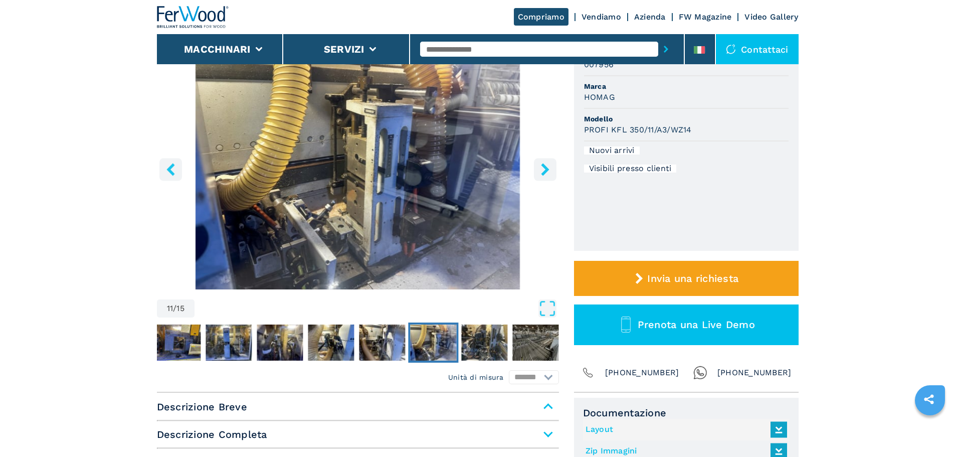
click at [540, 174] on icon "right-button" at bounding box center [545, 169] width 13 height 13
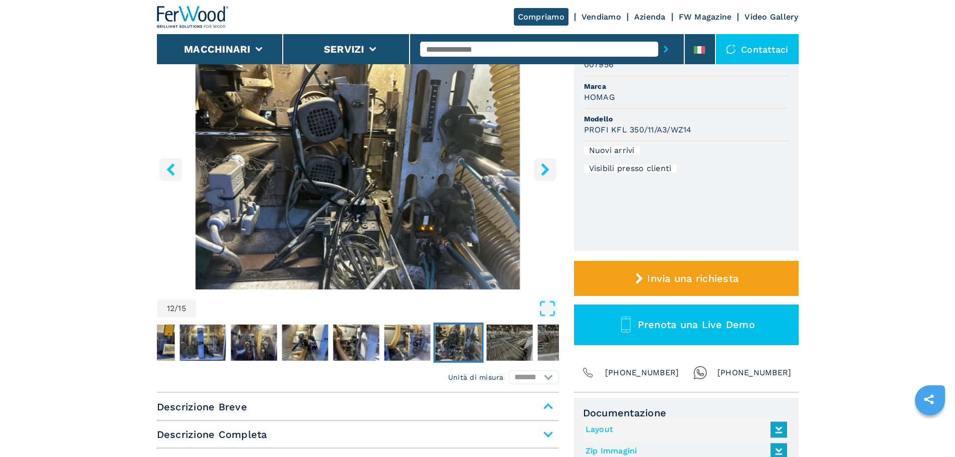
drag, startPoint x: 536, startPoint y: 161, endPoint x: 538, endPoint y: 166, distance: 5.2
click at [537, 163] on button "right-button" at bounding box center [545, 169] width 23 height 23
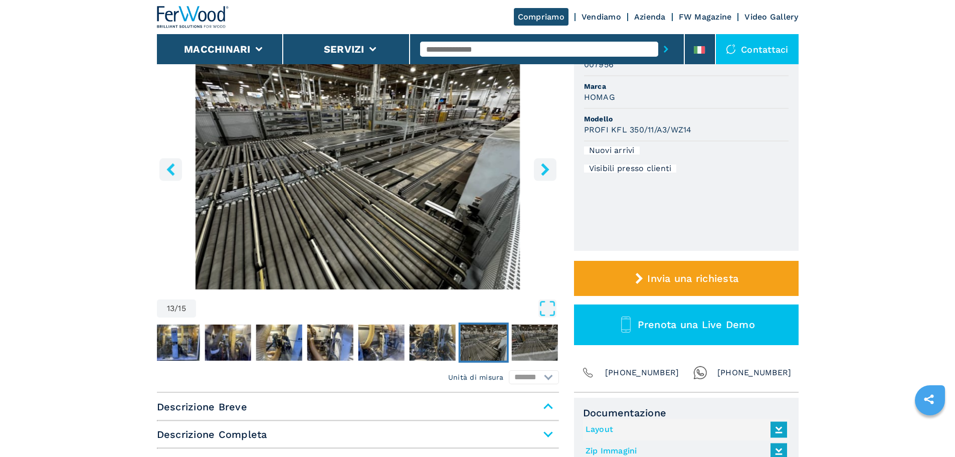
click at [538, 166] on button "right-button" at bounding box center [545, 169] width 23 height 23
click at [548, 177] on button "right-button" at bounding box center [545, 169] width 23 height 23
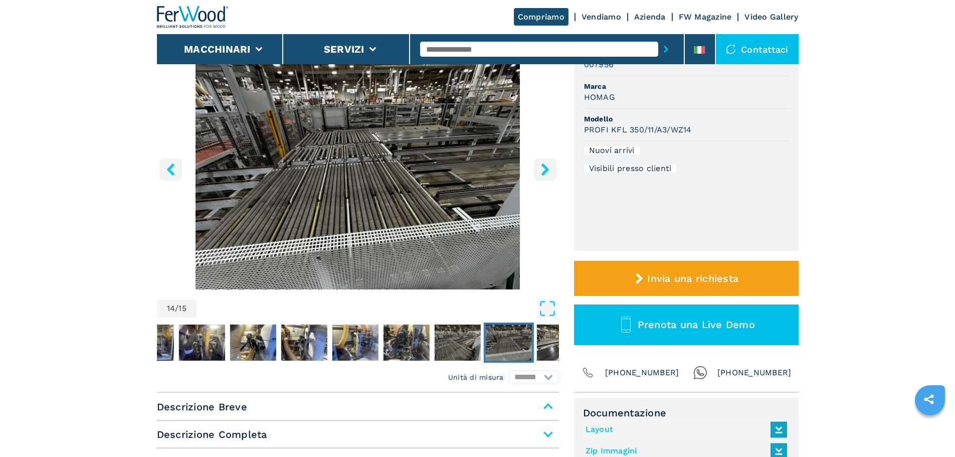
click at [547, 168] on icon "right-button" at bounding box center [545, 169] width 8 height 13
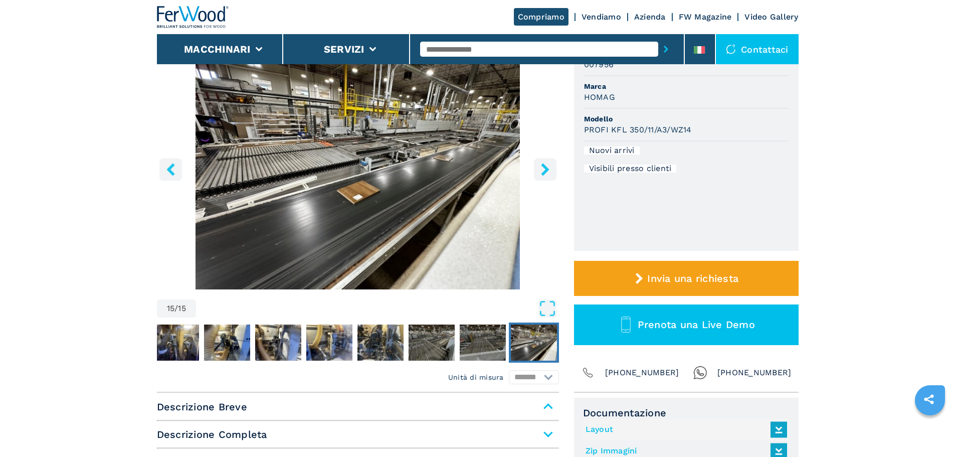
click at [546, 168] on icon "right-button" at bounding box center [545, 169] width 8 height 13
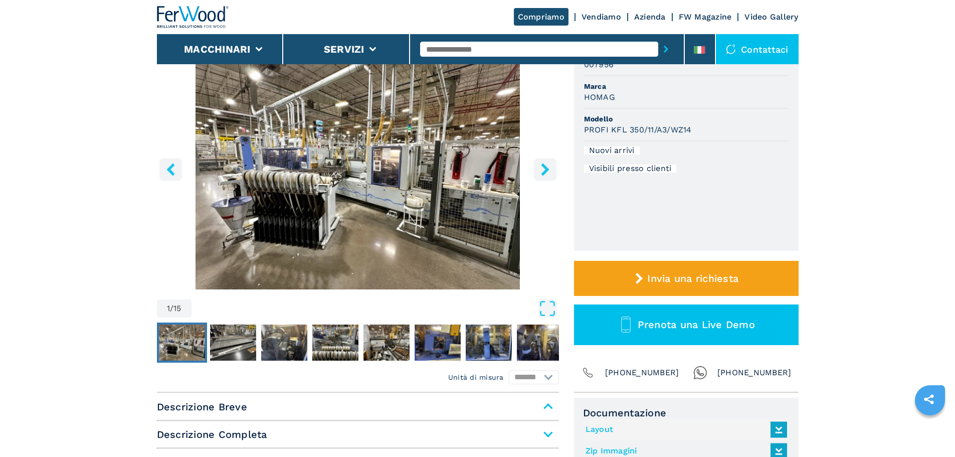
click at [546, 168] on icon "right-button" at bounding box center [545, 169] width 8 height 13
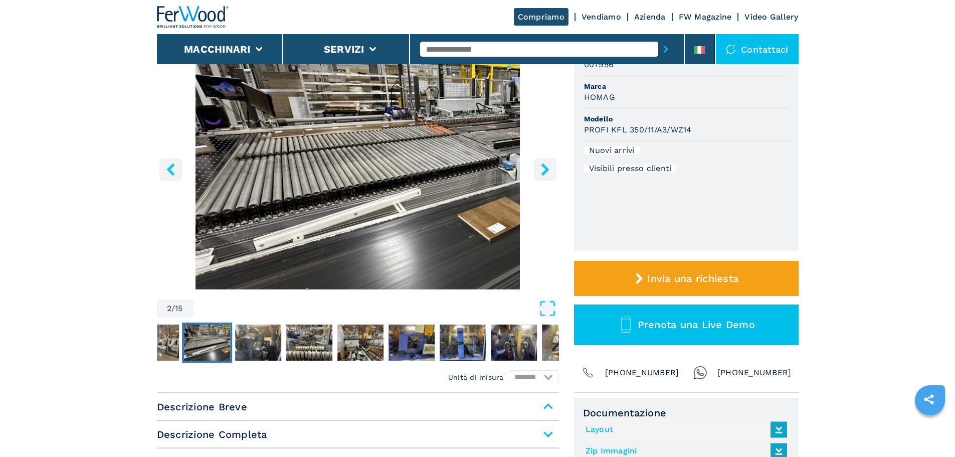
click at [546, 168] on icon "right-button" at bounding box center [545, 169] width 8 height 13
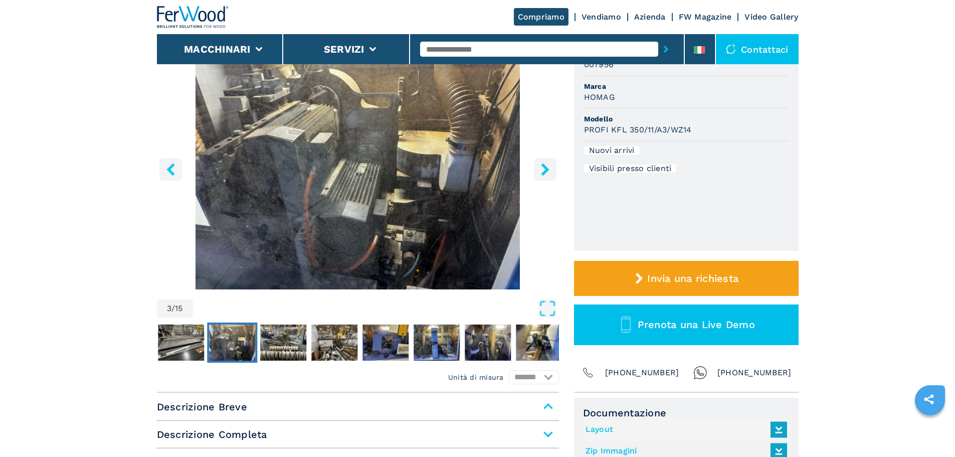
click at [546, 168] on icon "right-button" at bounding box center [545, 169] width 8 height 13
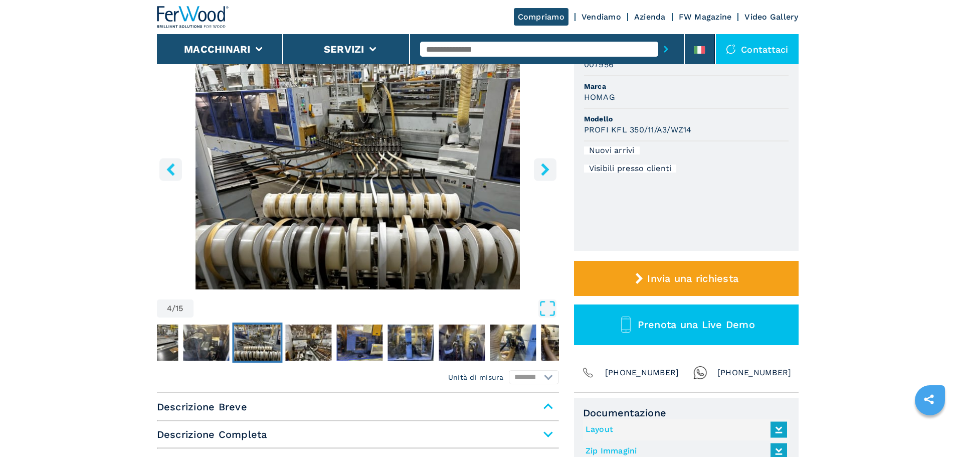
click at [546, 168] on icon "right-button" at bounding box center [545, 169] width 8 height 13
